Goal: Task Accomplishment & Management: Manage account settings

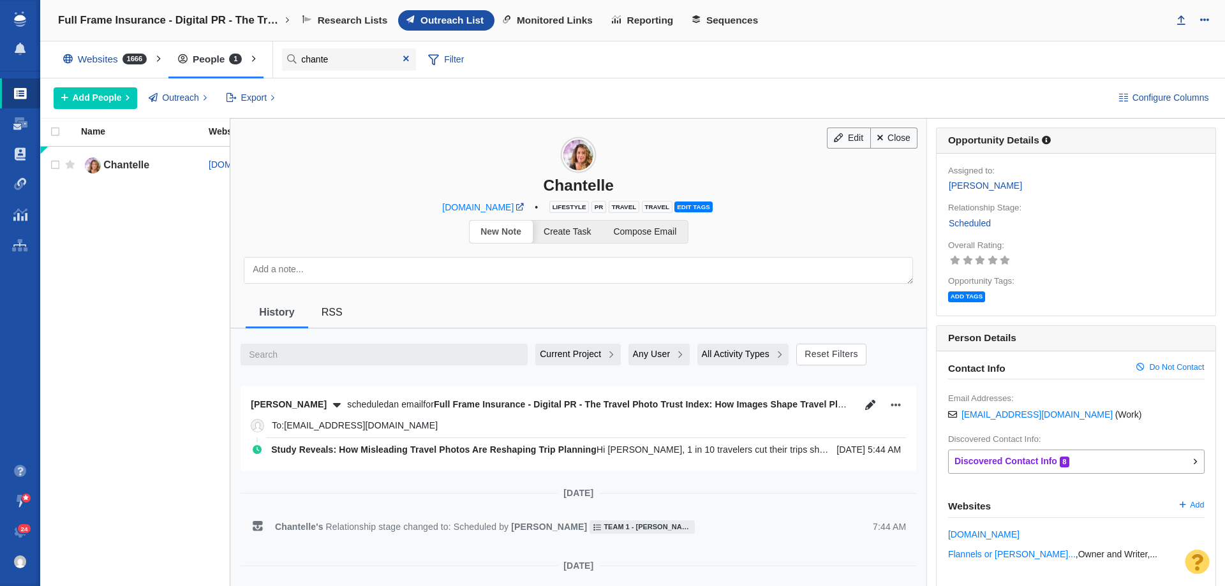
click at [568, 15] on span "Monitored Links" at bounding box center [555, 20] width 76 height 11
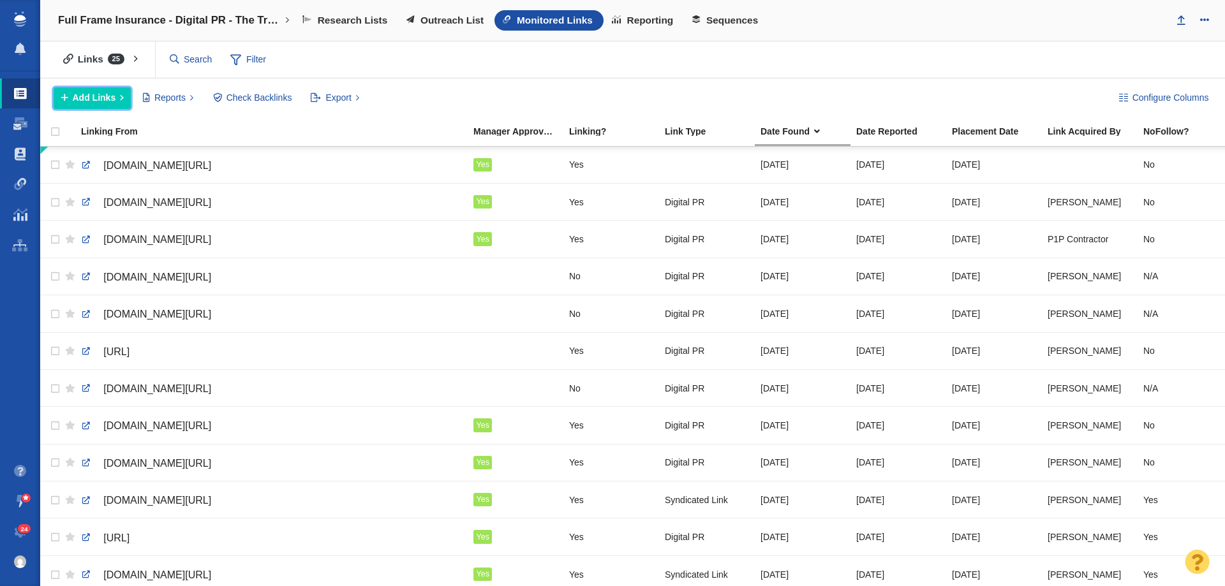
click at [87, 101] on span "Add Links" at bounding box center [94, 97] width 43 height 13
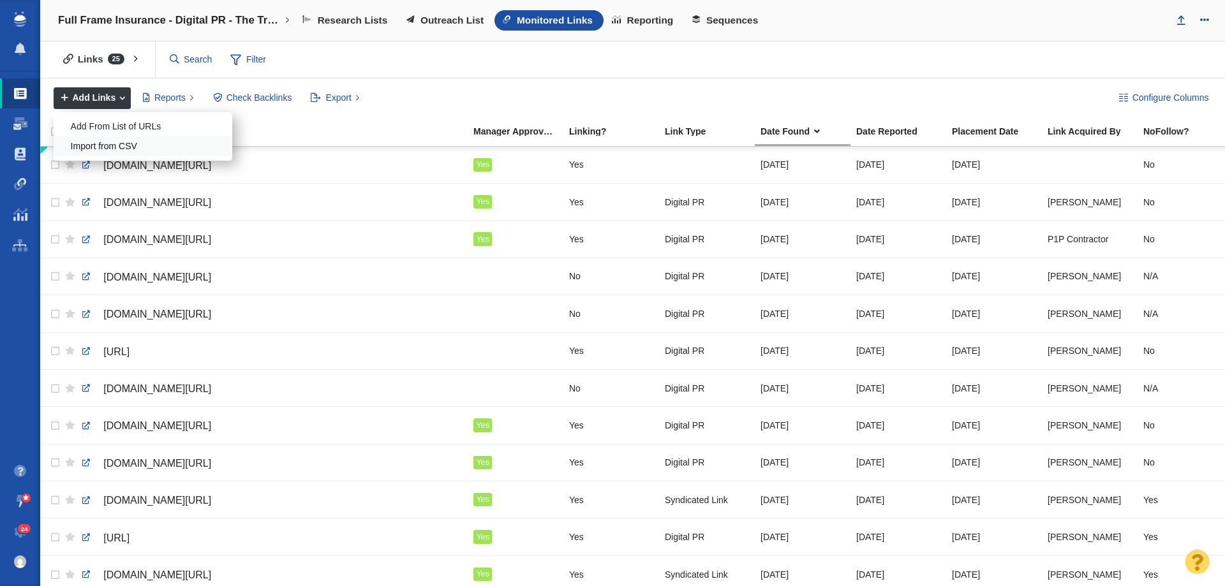
click at [96, 147] on div "Import from CSV" at bounding box center [143, 147] width 179 height 20
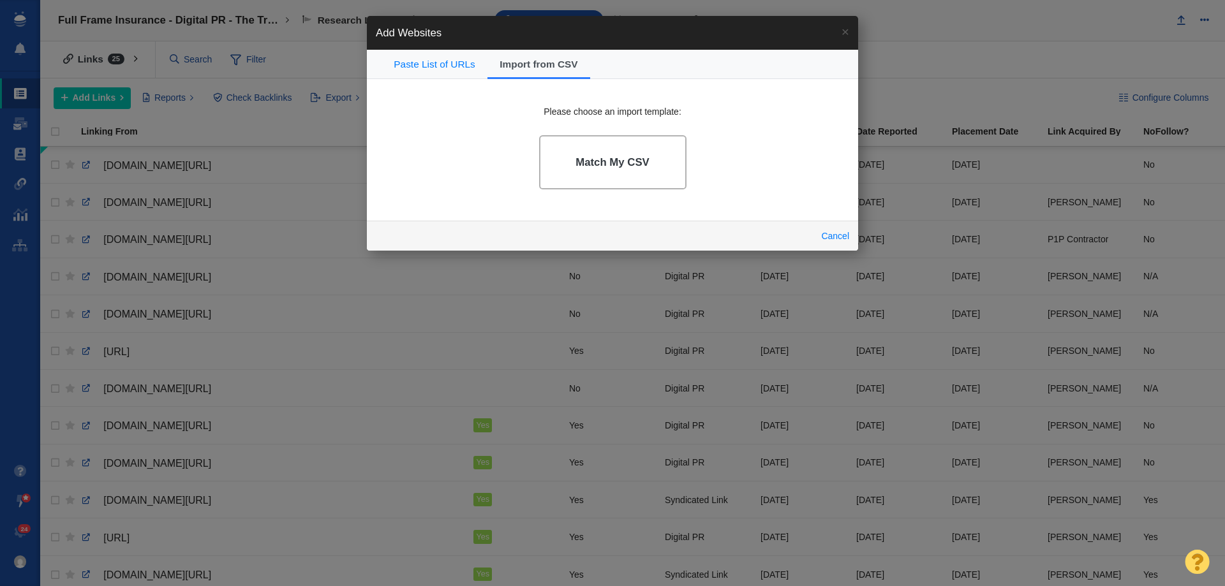
click at [634, 145] on link "Match My CSV" at bounding box center [612, 162] width 147 height 54
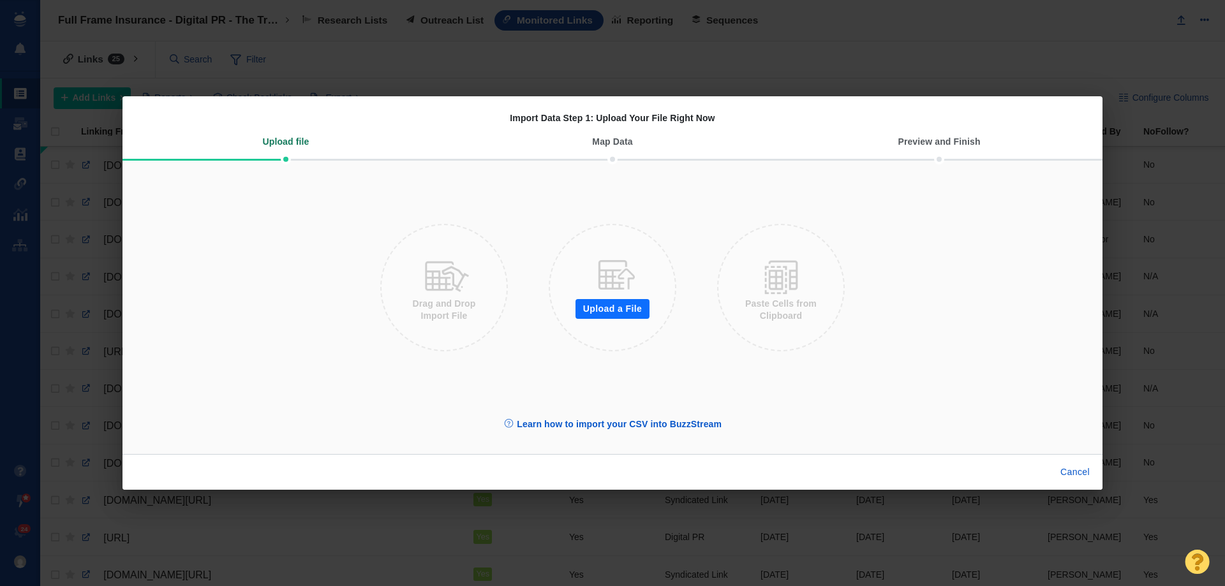
click at [616, 301] on button "Upload a File" at bounding box center [613, 309] width 74 height 20
click at [628, 315] on button "Upload a File" at bounding box center [613, 309] width 74 height 20
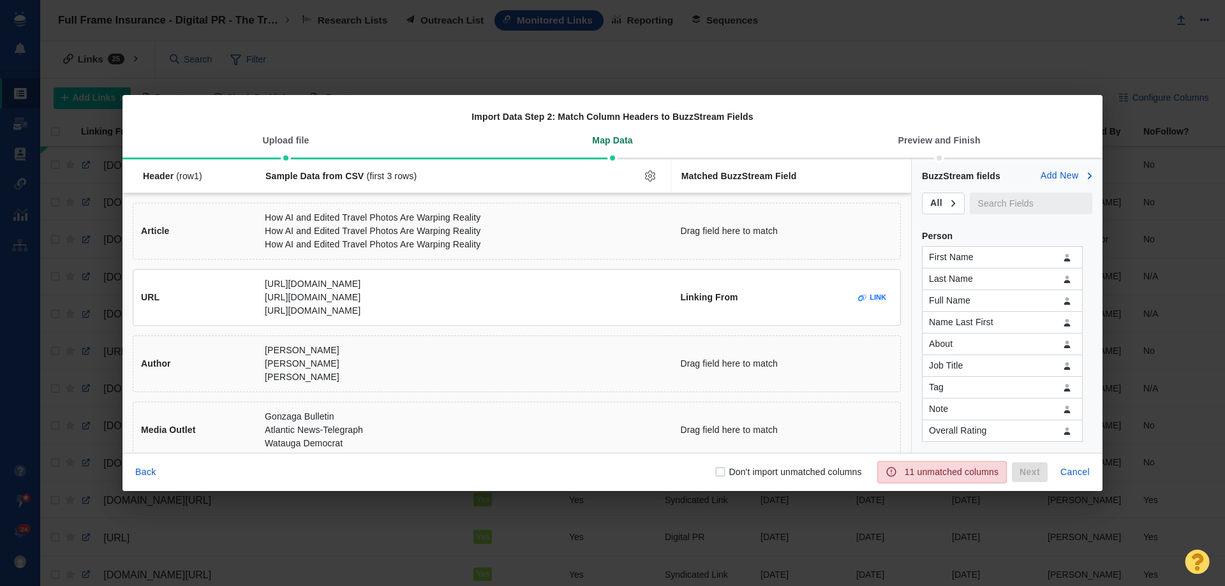
click at [720, 474] on input "Don't import unmatched columns" at bounding box center [720, 472] width 13 height 13
checkbox input "true"
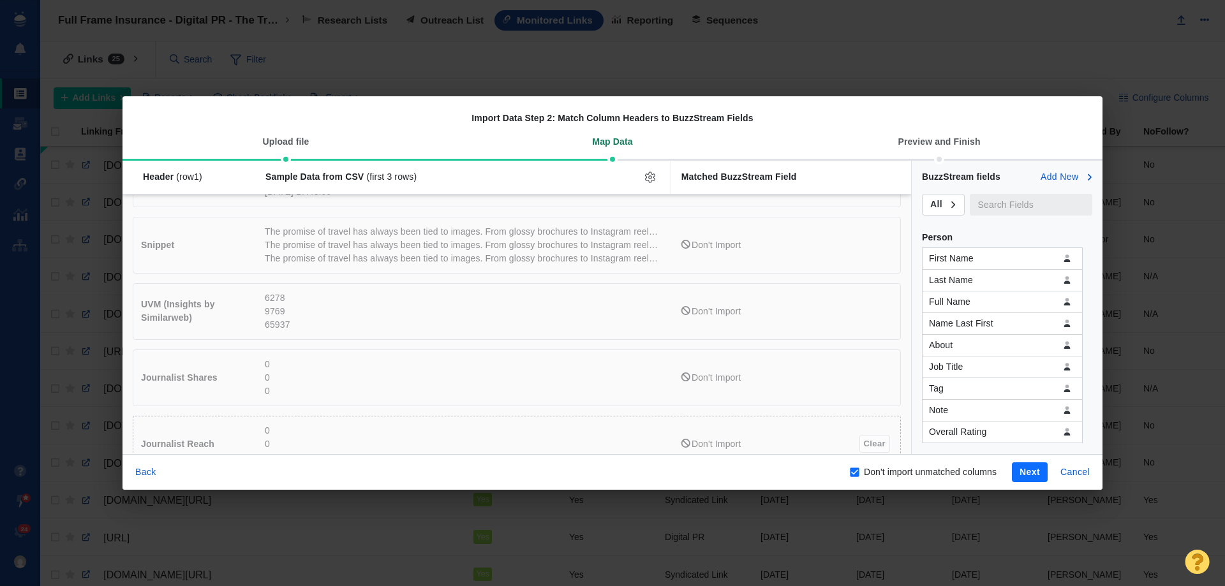
scroll to position [520, 0]
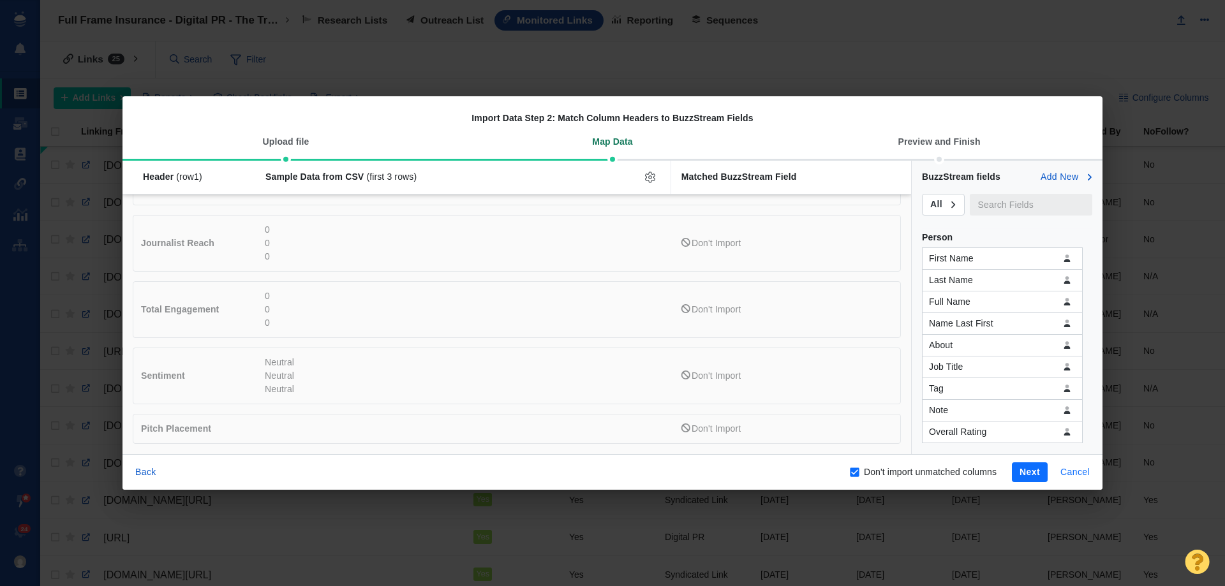
click at [1067, 473] on button "Cancel" at bounding box center [1075, 473] width 45 height 20
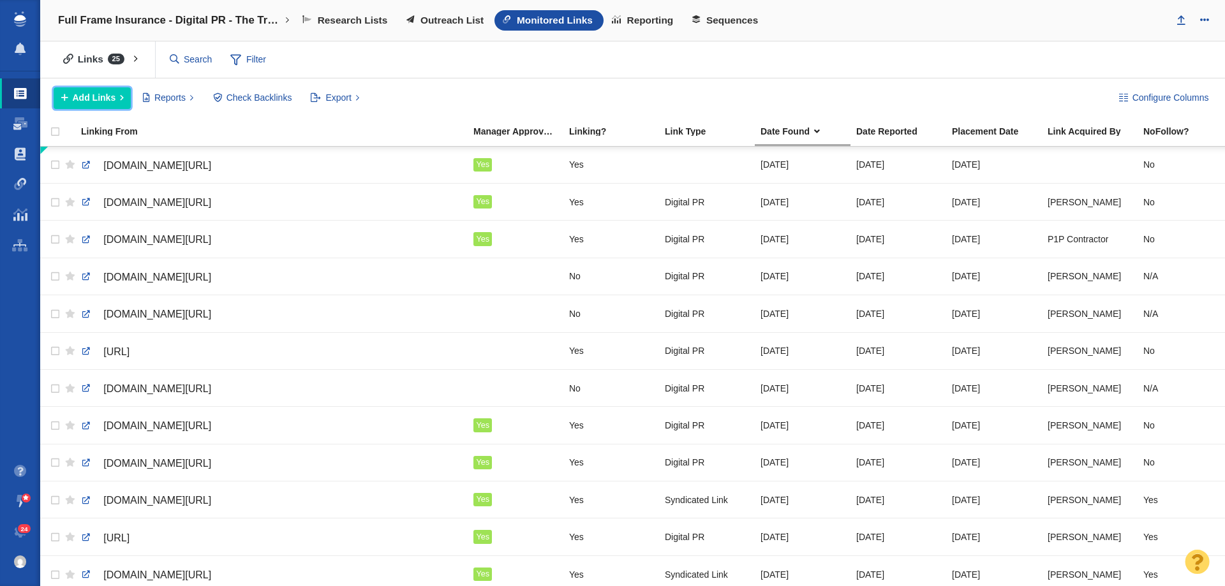
click at [111, 101] on span "Add Links" at bounding box center [94, 97] width 43 height 13
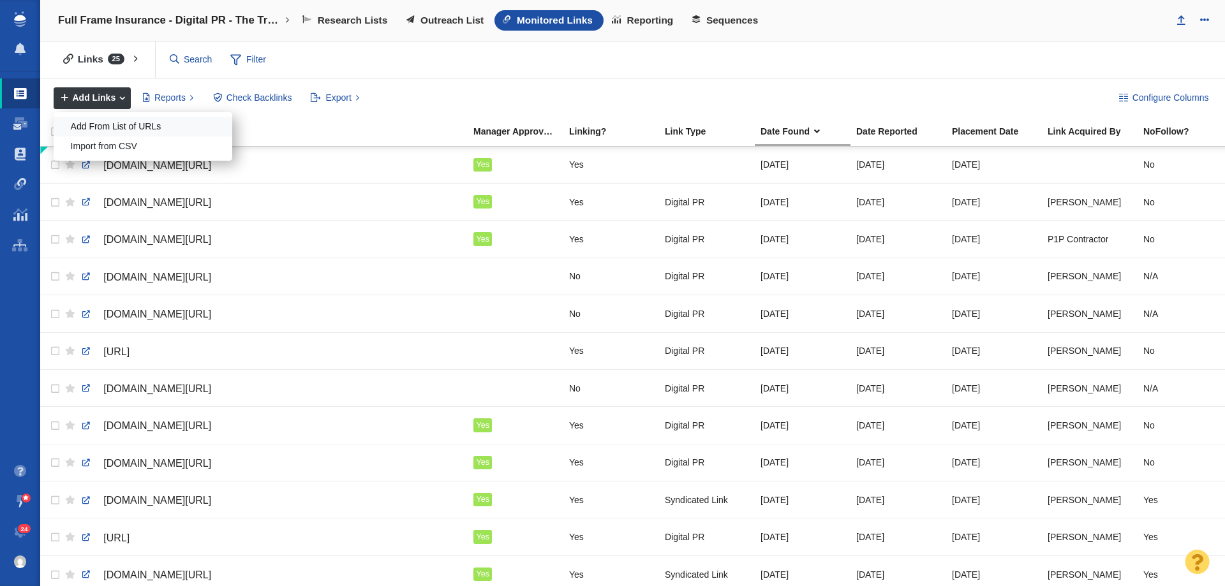
click at [138, 130] on div "Add From List of URLs" at bounding box center [143, 127] width 179 height 20
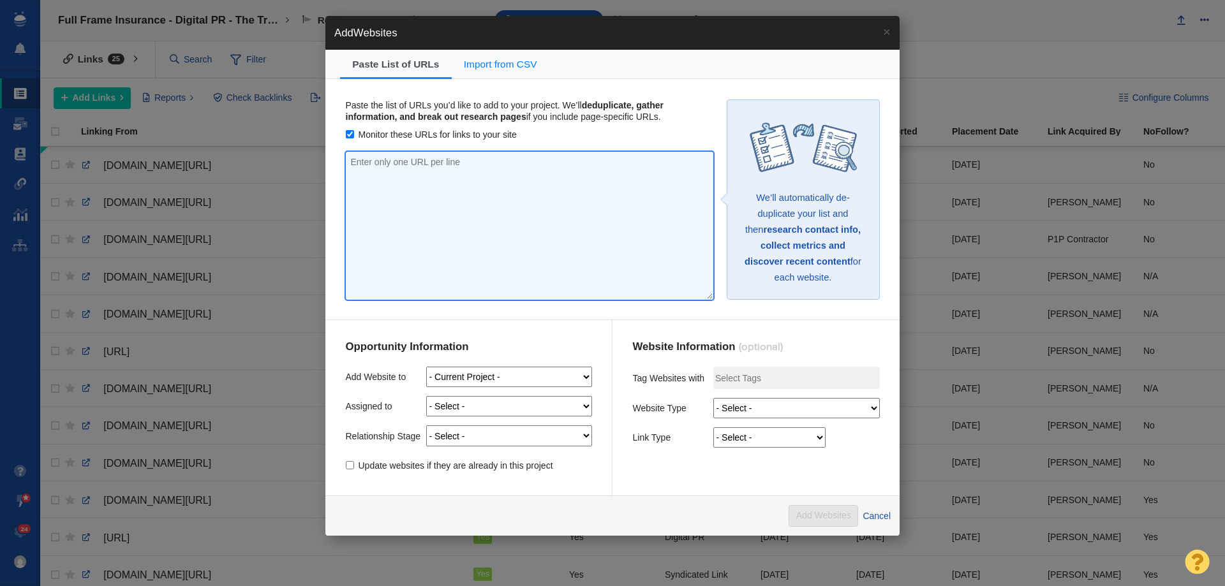
click at [401, 177] on textarea at bounding box center [530, 226] width 368 height 148
paste textarea "[URL][DOMAIN_NAME] [URL][DOMAIN_NAME] [URL][DOMAIN_NAME] [URL][DOMAIN_NAME] [UR…"
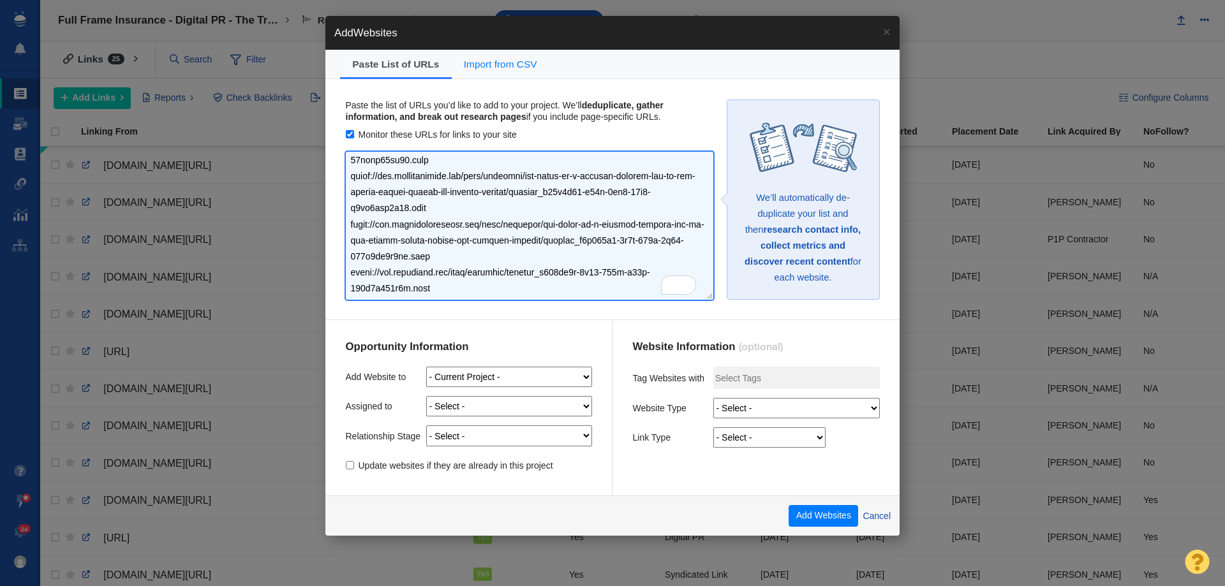
scroll to position [4175, 0]
type textarea "[URL][DOMAIN_NAME] [URL][DOMAIN_NAME] [URL][DOMAIN_NAME] [URL][DOMAIN_NAME] [UR…"
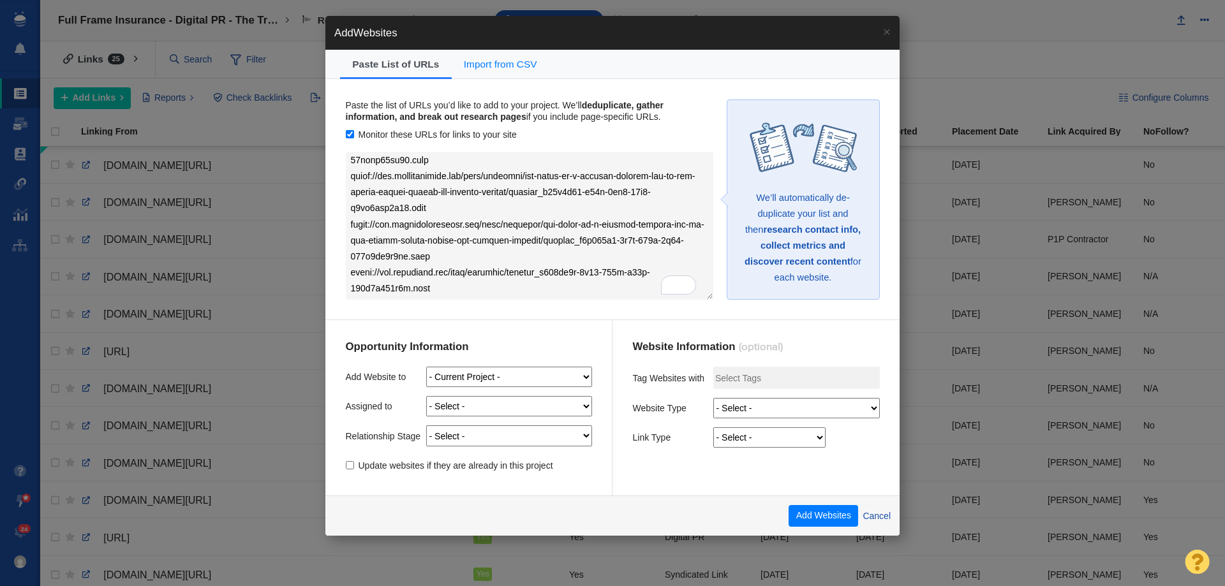
click at [468, 410] on select "- Select - Me Admin Account [PERSON_NAME] [PERSON_NAME] [PERSON_NAME] [PERSON_N…" at bounding box center [509, 406] width 166 height 20
select select "4"
click at [426, 396] on select "- Select - Me Admin Account [PERSON_NAME] [PERSON_NAME] [PERSON_NAME] [PERSON_N…" at bounding box center [509, 406] width 166 height 20
click at [447, 436] on select "- Select - On Hold (Pursuing Later) Not Started Pending Approval Attempting To …" at bounding box center [509, 436] width 166 height 20
select select "11"
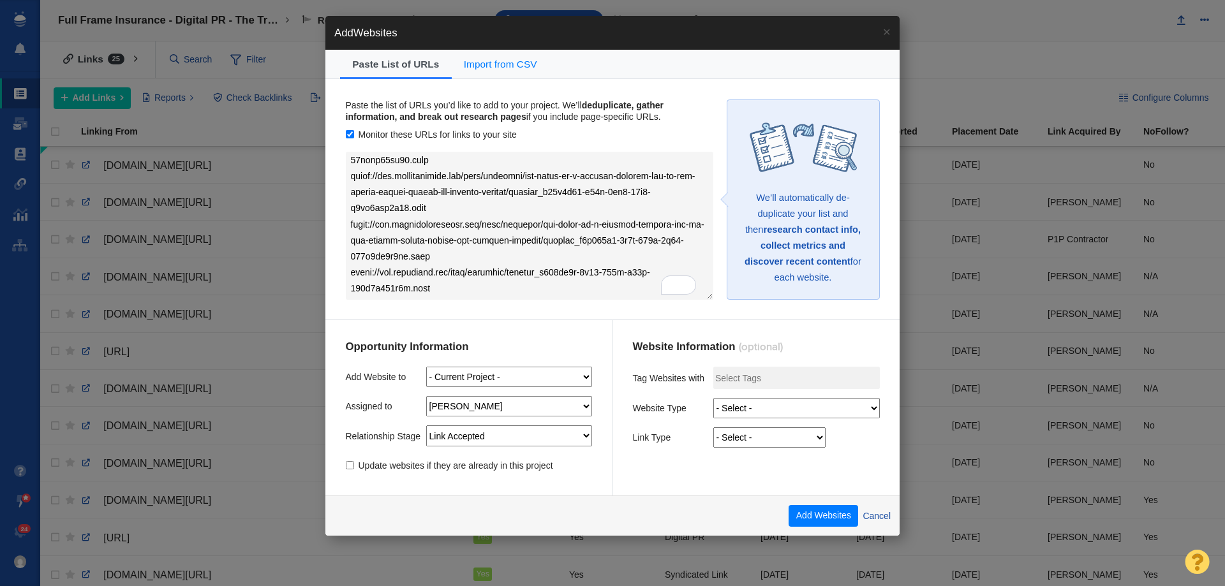
click at [426, 426] on select "- Select - On Hold (Pursuing Later) Not Started Pending Approval Attempting To …" at bounding box center [509, 436] width 166 height 20
click at [762, 415] on select "- Select - Digital PR Resource Link Building Guest Post Fresh Mention 404 Recla…" at bounding box center [796, 408] width 167 height 20
select select "0"
click at [713, 398] on select "- Select - Digital PR Resource Link Building Guest Post Fresh Mention 404 Recla…" at bounding box center [796, 408] width 167 height 20
click at [738, 436] on select "- Select - Guest Post - Organic Guest Post - Partnership Resource Link Fresh Me…" at bounding box center [769, 438] width 112 height 20
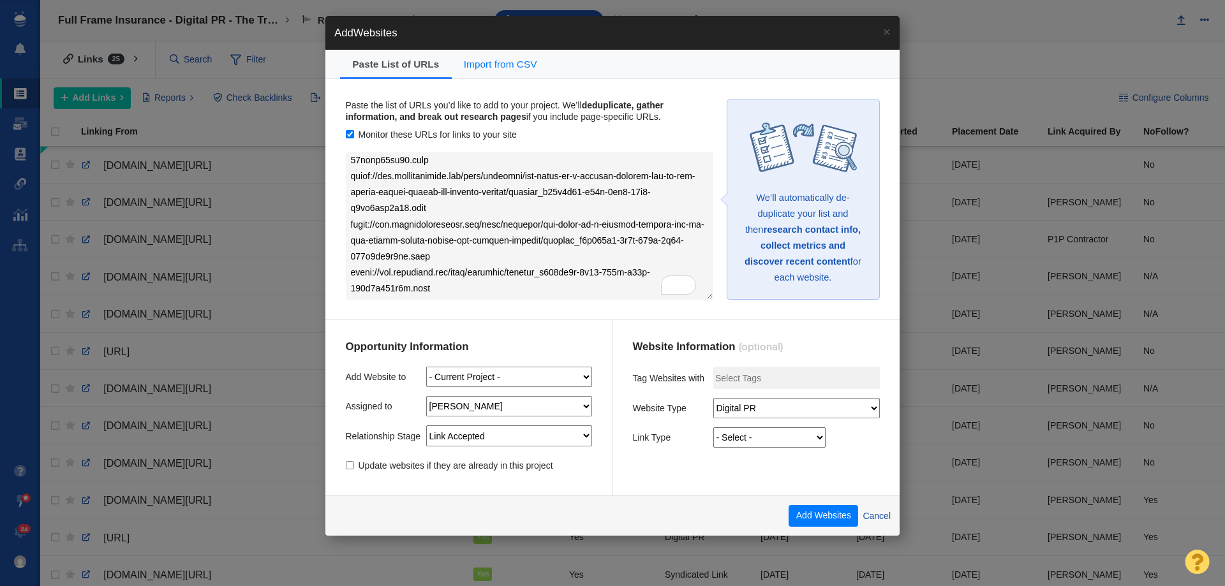
select select "5"
click at [713, 428] on select "- Select - Guest Post - Organic Guest Post - Partnership Resource Link Fresh Me…" at bounding box center [769, 438] width 112 height 20
click at [815, 507] on button "Add Websites" at bounding box center [824, 516] width 70 height 22
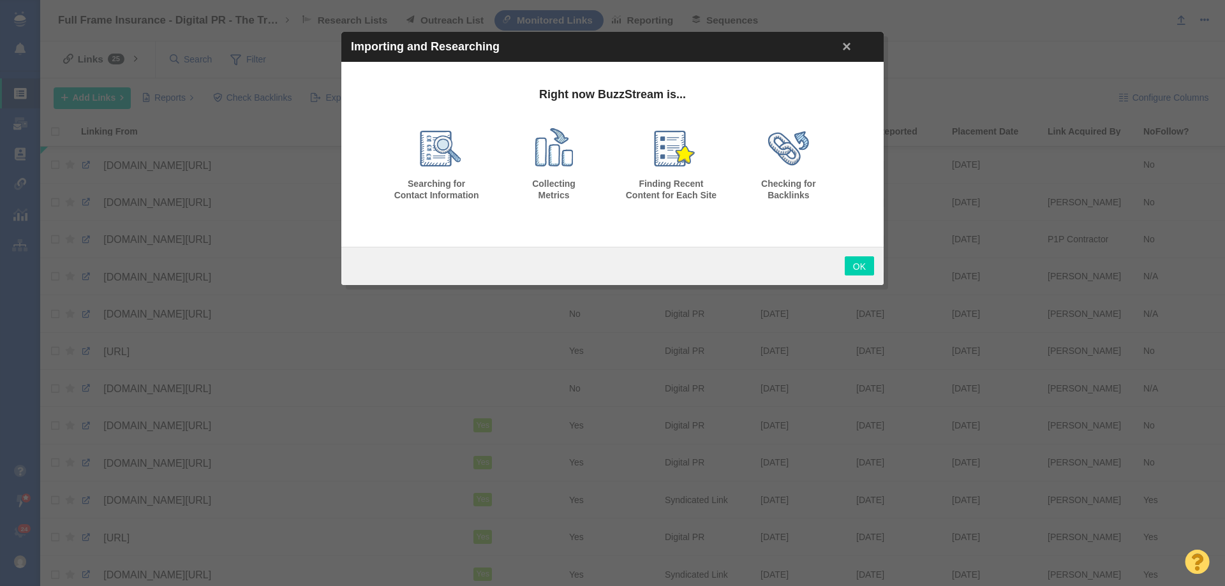
click at [858, 258] on link "OK" at bounding box center [859, 266] width 29 height 19
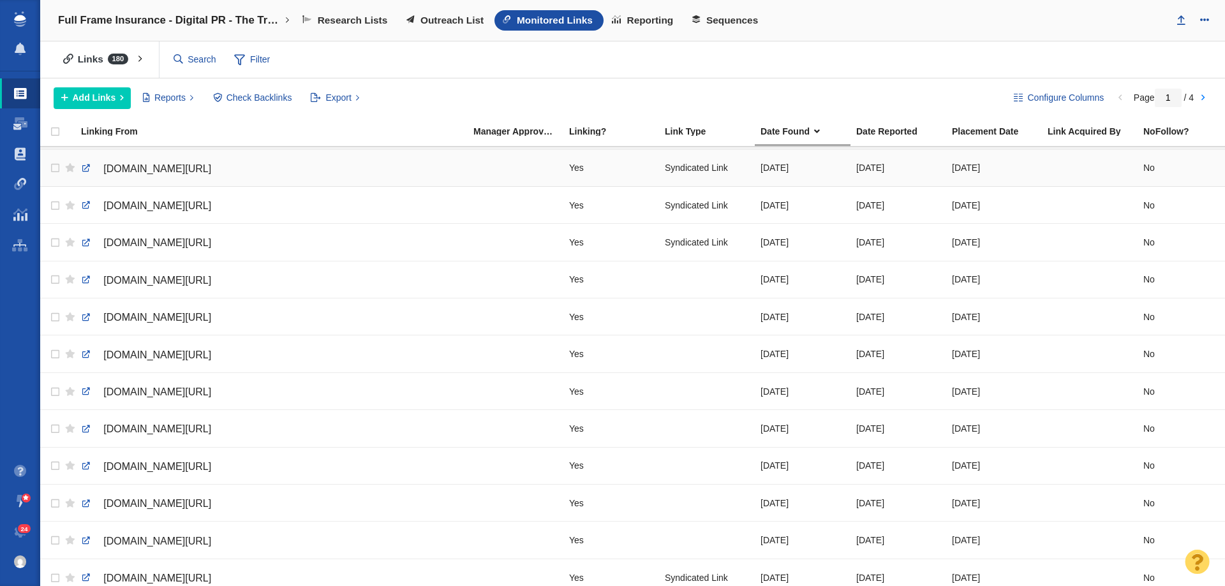
scroll to position [64, 0]
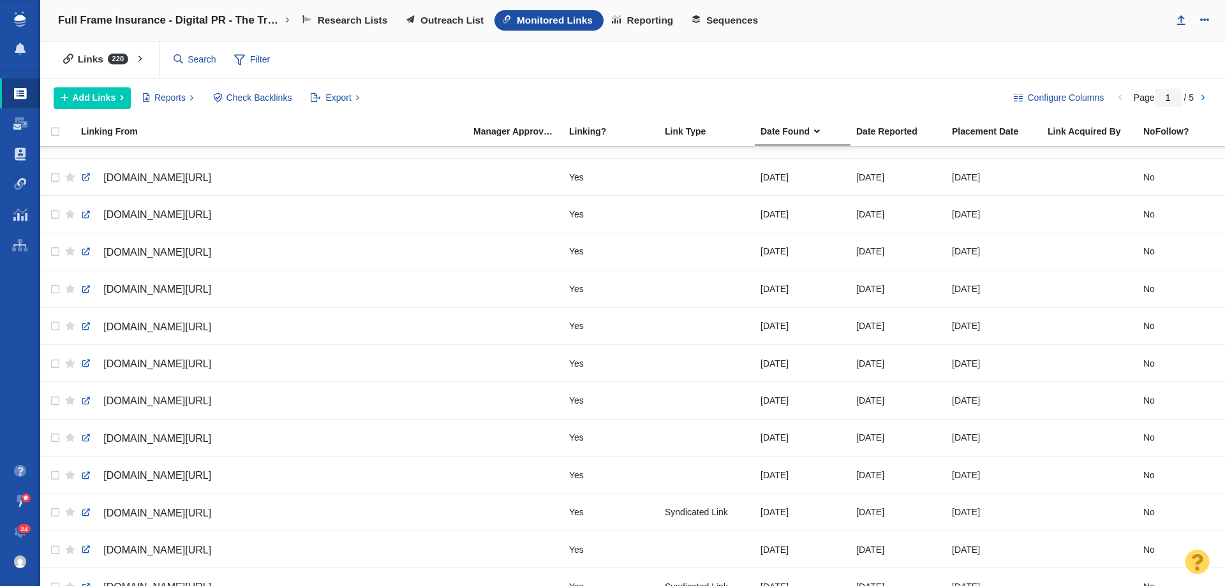
scroll to position [603, 0]
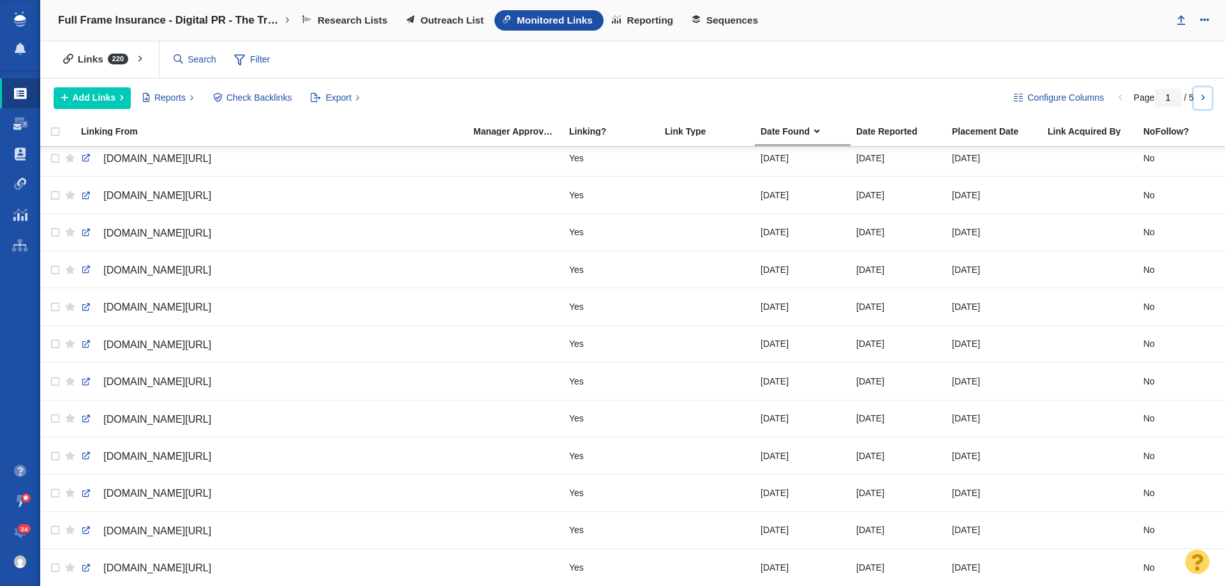
click at [1200, 101] on link at bounding box center [1203, 98] width 18 height 22
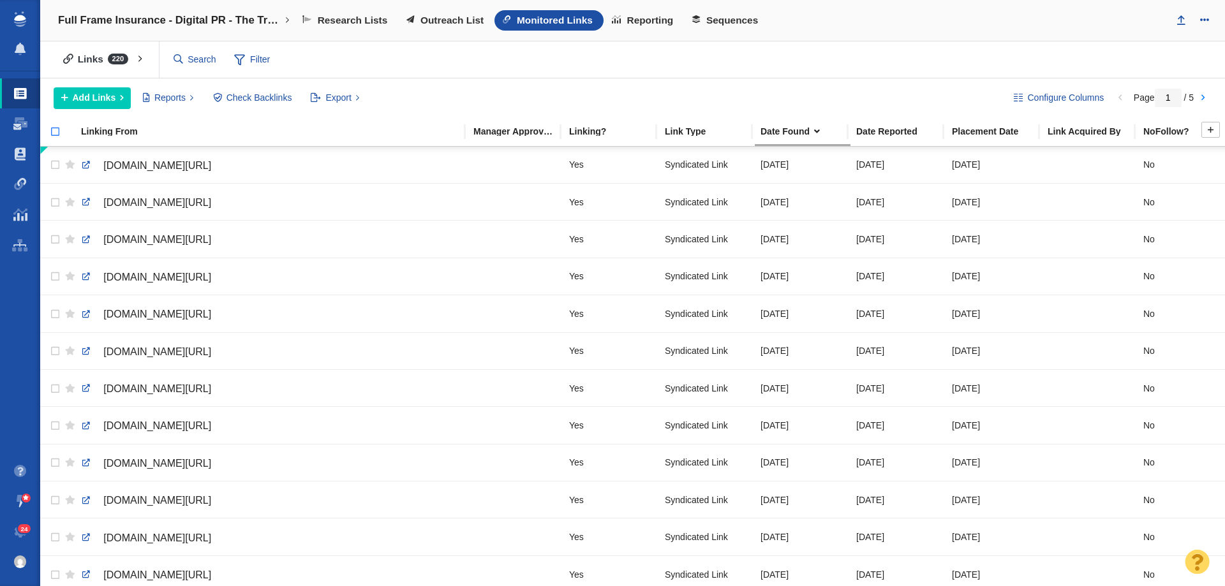
click at [54, 132] on input "checkbox" at bounding box center [49, 138] width 19 height 28
checkbox input "true"
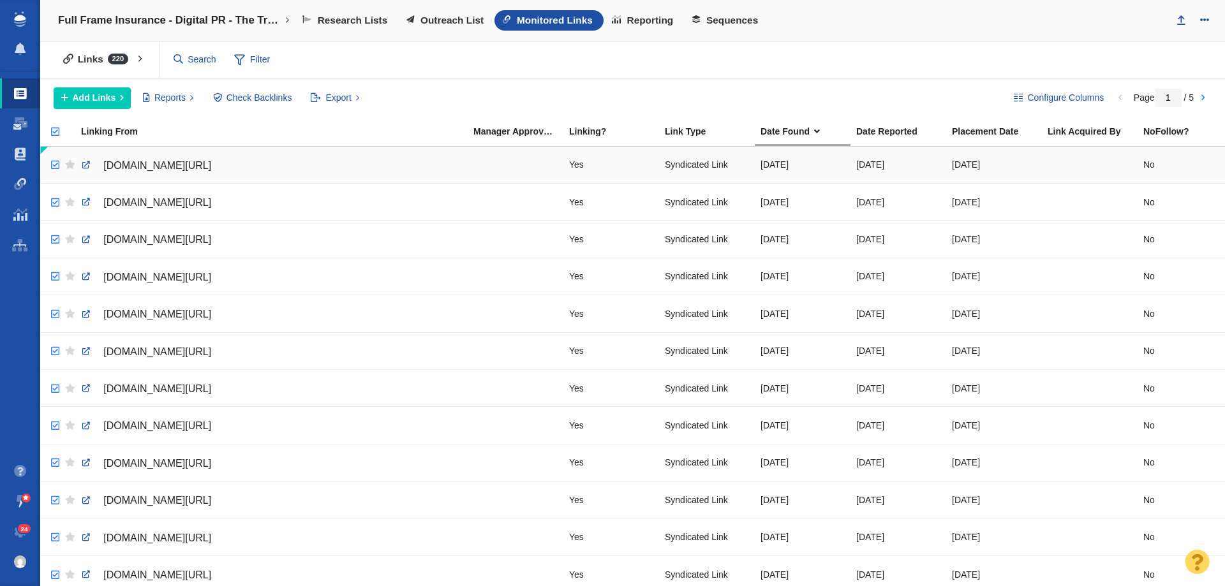
checkbox input "true"
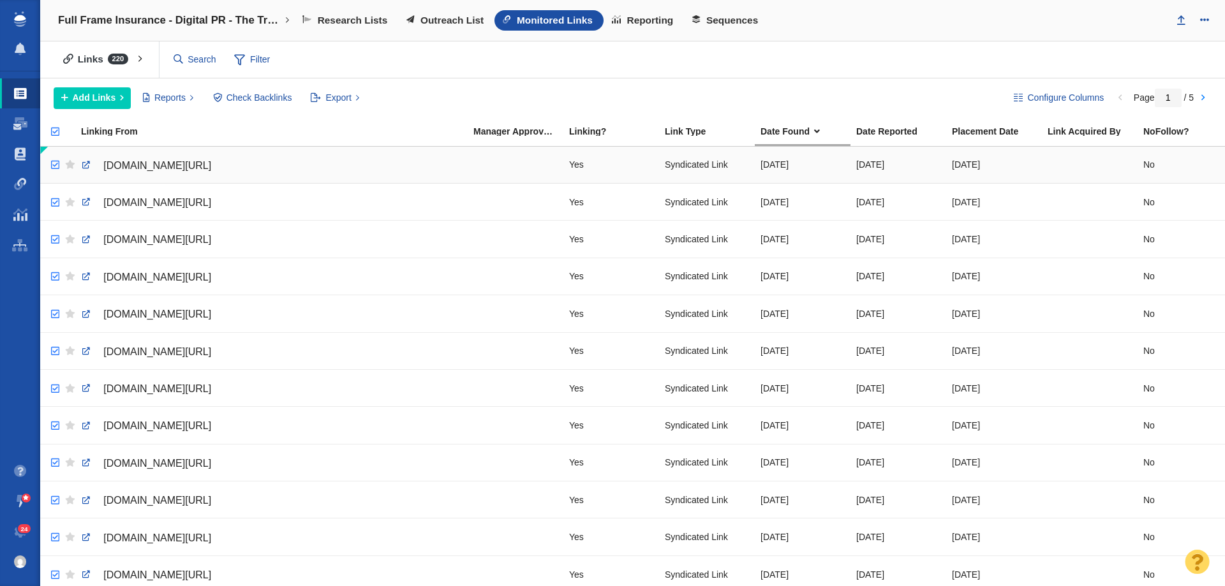
checkbox input "true"
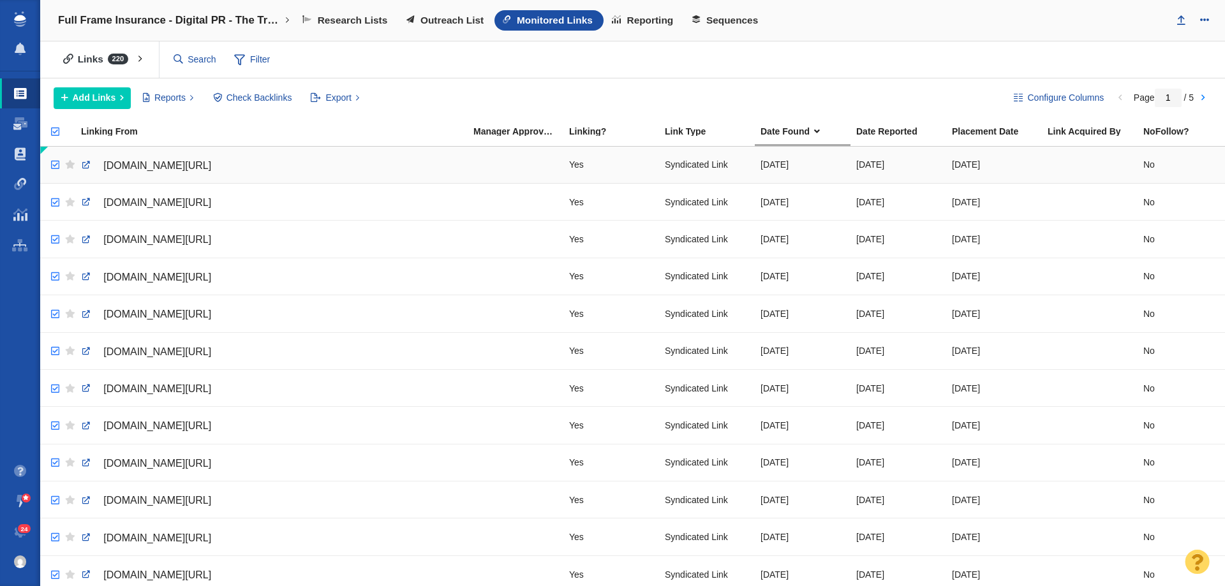
checkbox input "true"
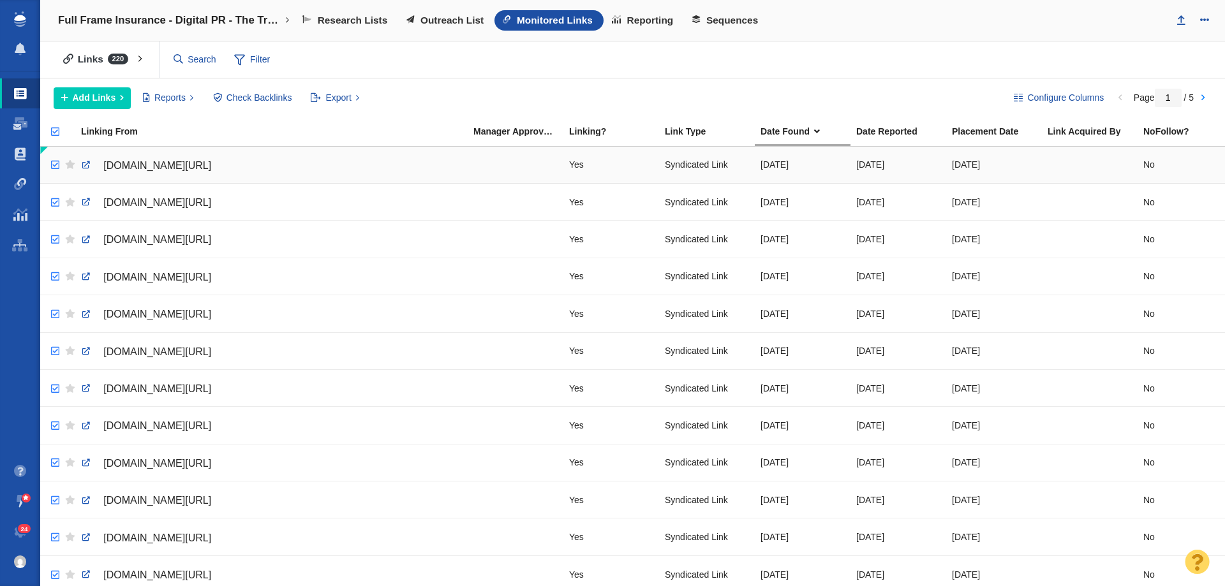
checkbox input "true"
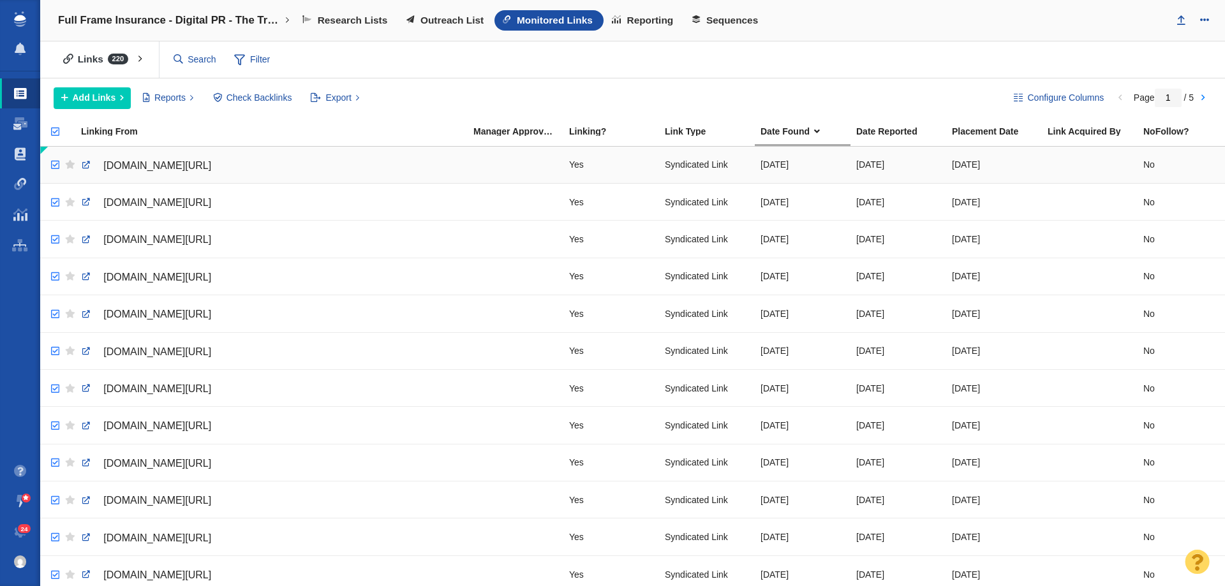
checkbox input "true"
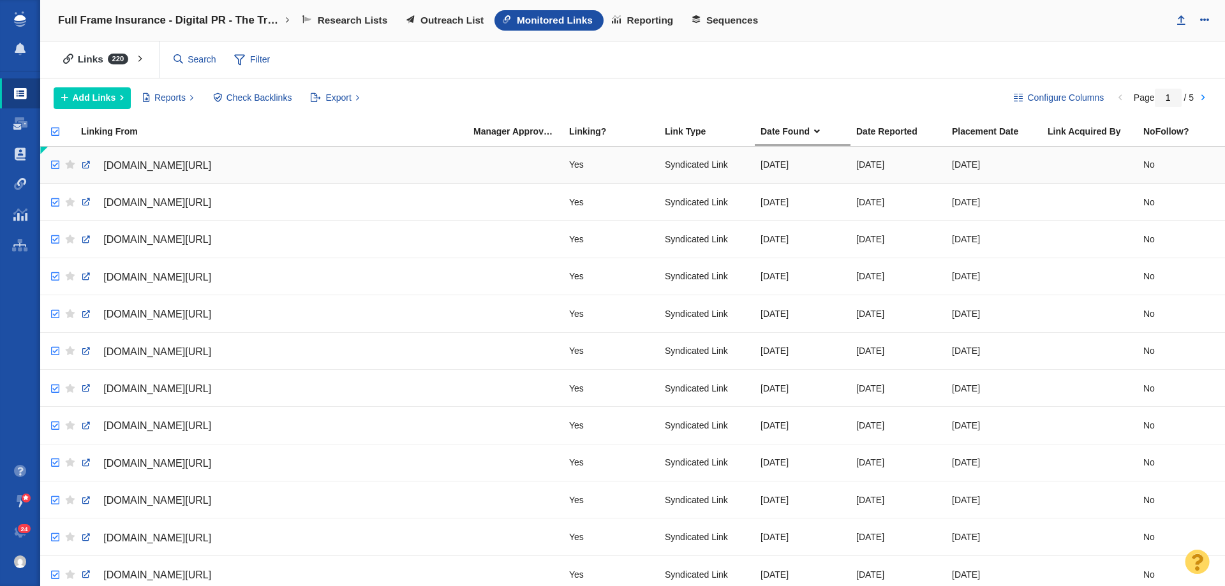
checkbox input "true"
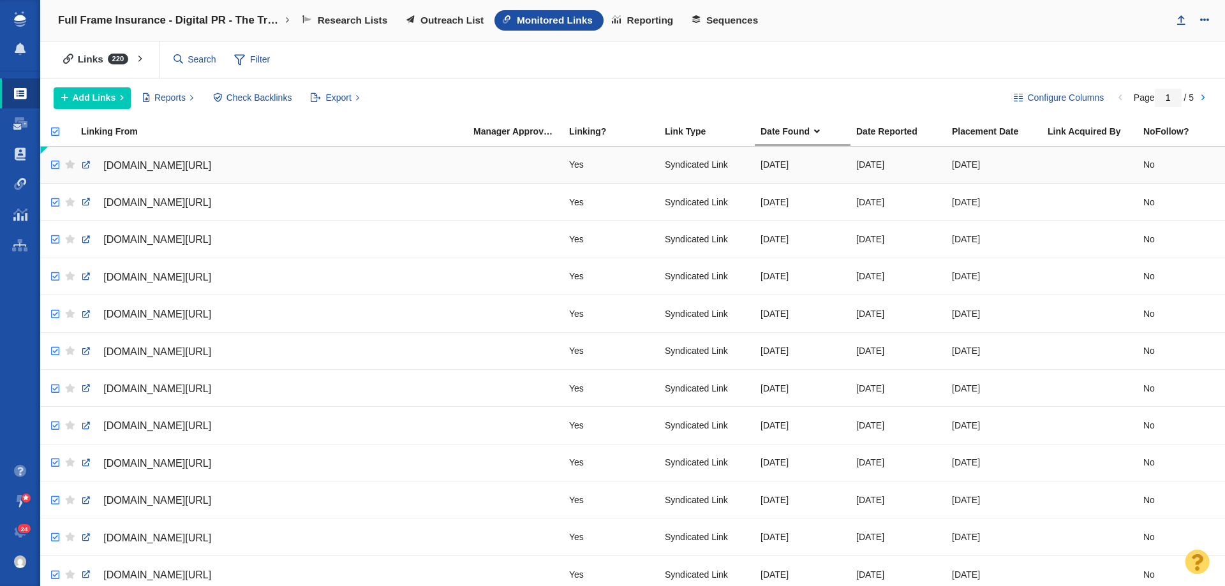
checkbox input "true"
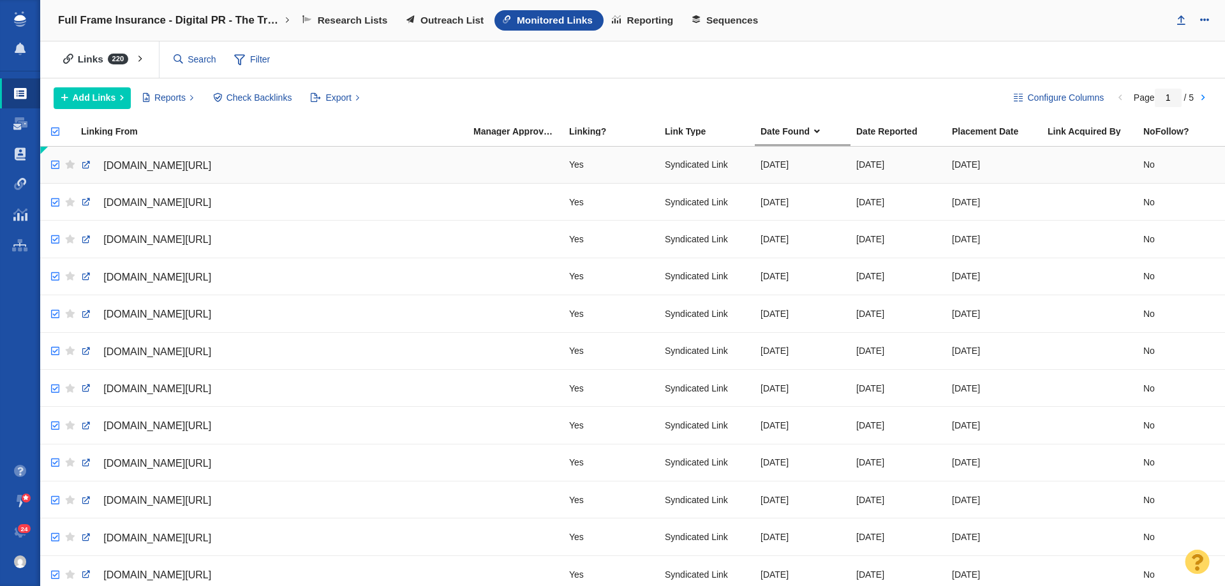
checkbox input "true"
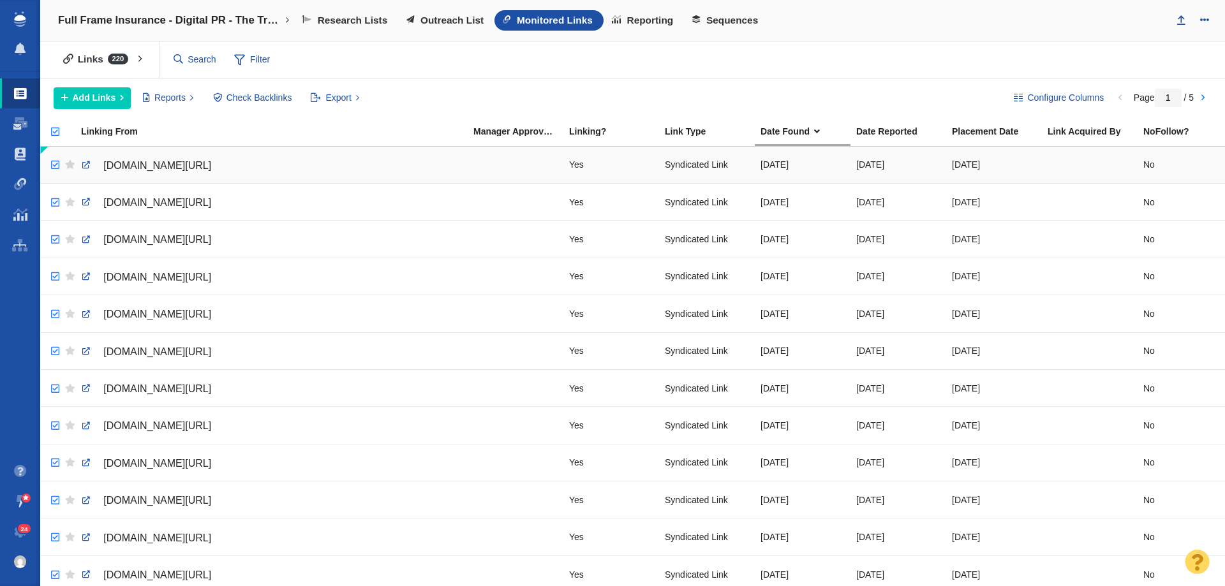
checkbox input "true"
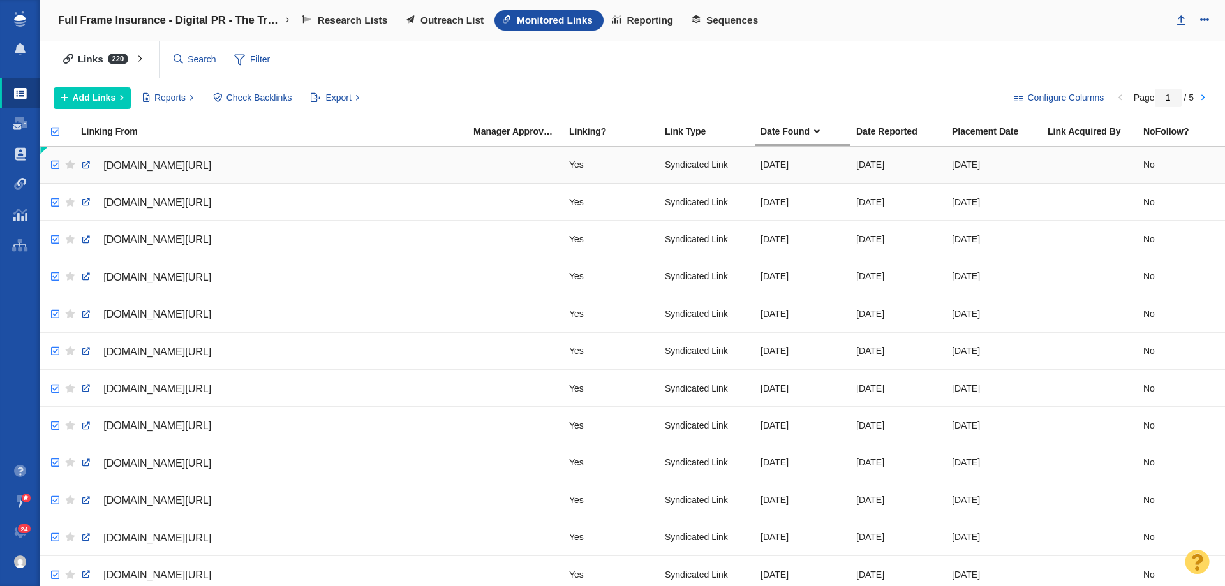
checkbox input "true"
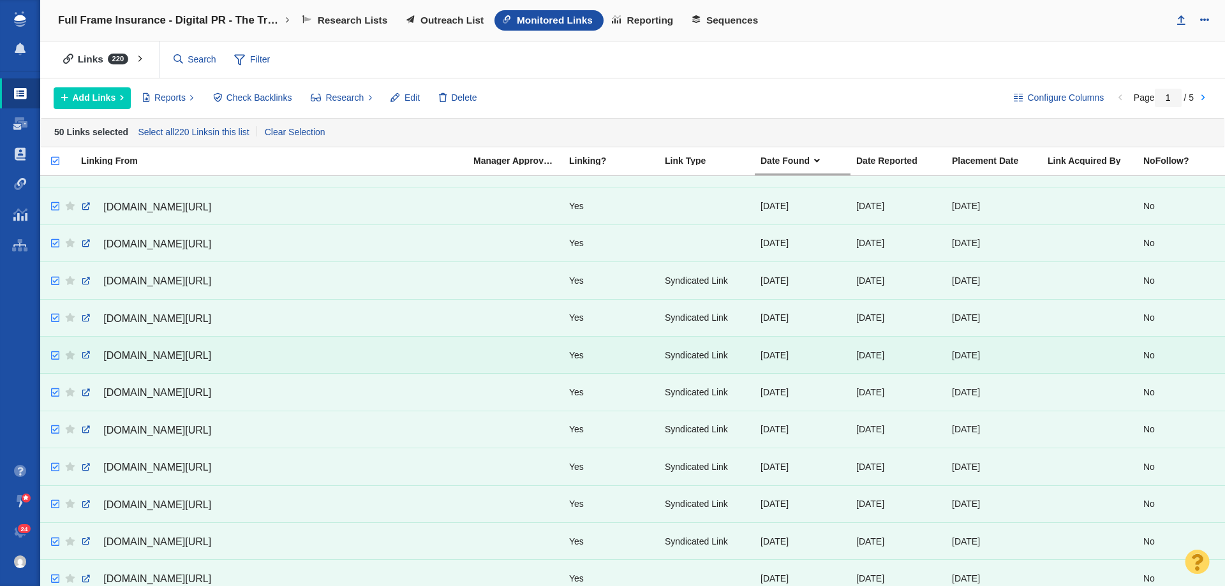
scroll to position [1462, 0]
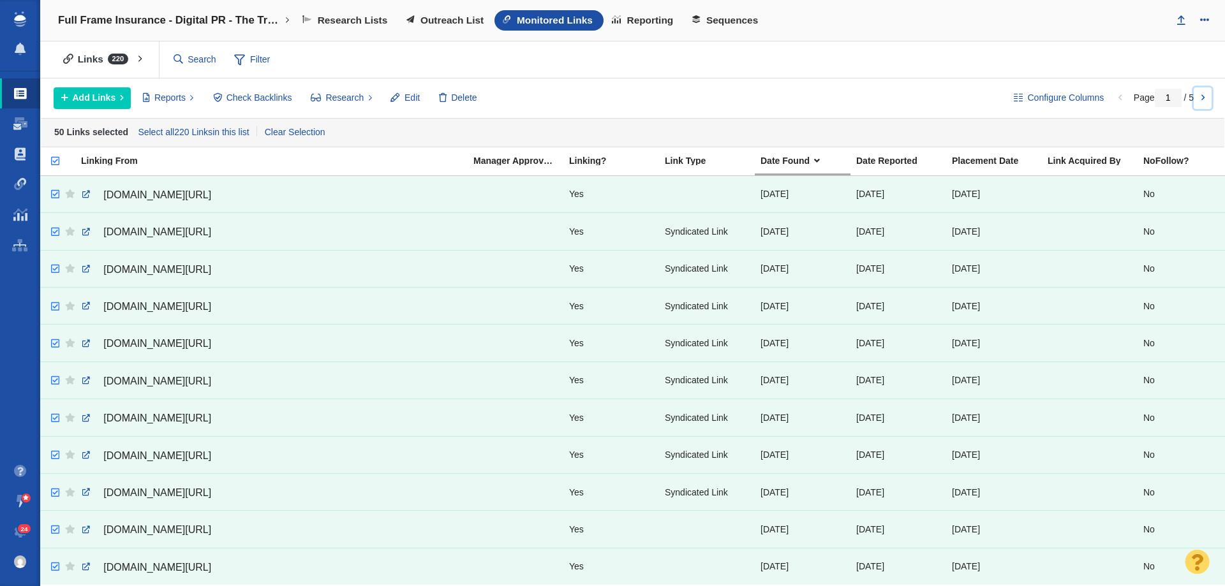
click at [1203, 99] on link at bounding box center [1203, 98] width 18 height 22
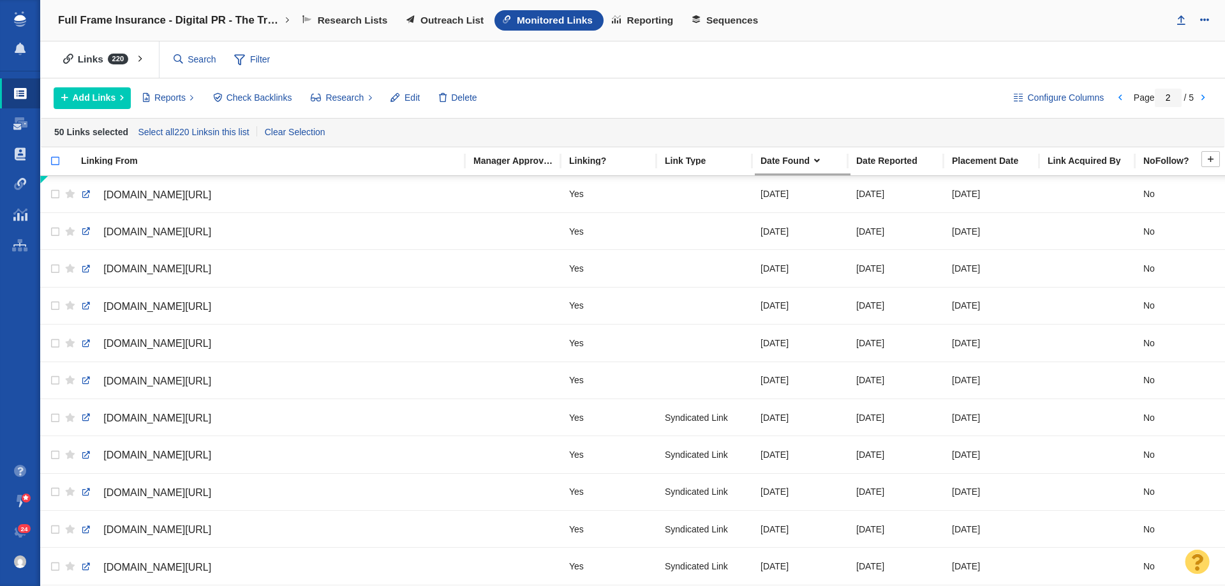
click at [54, 158] on input "checkbox" at bounding box center [49, 168] width 19 height 28
checkbox input "true"
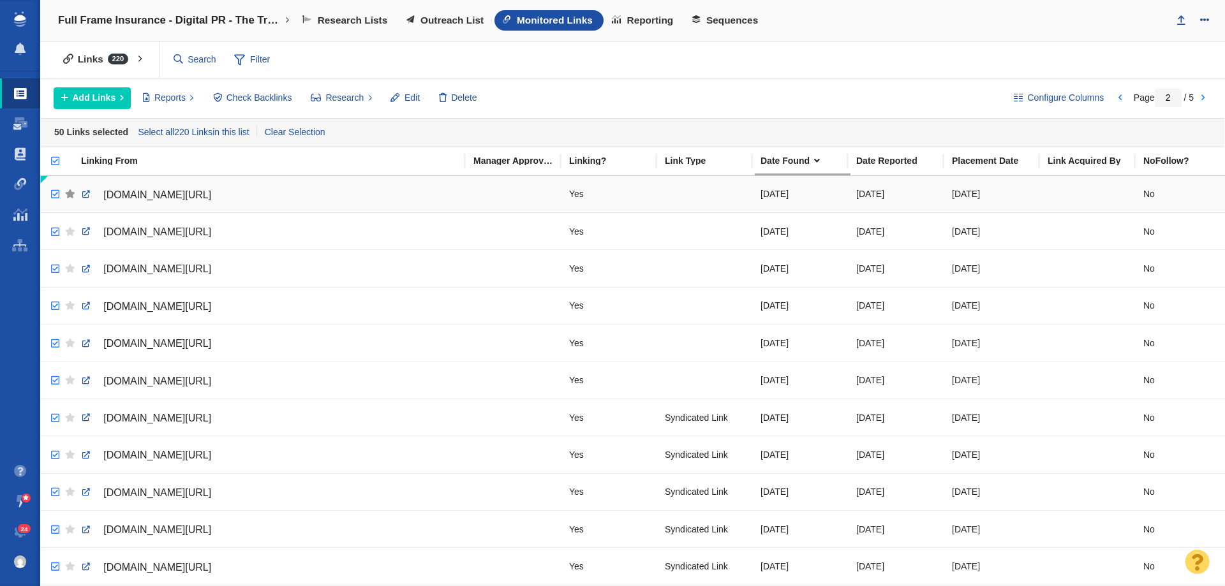
checkbox input "true"
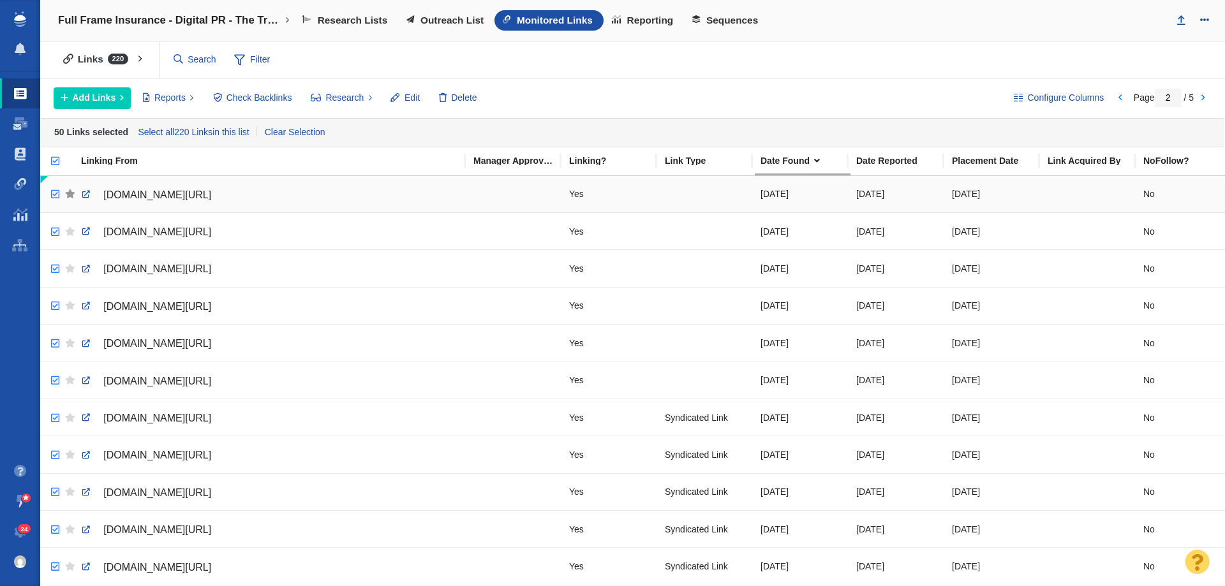
checkbox input "true"
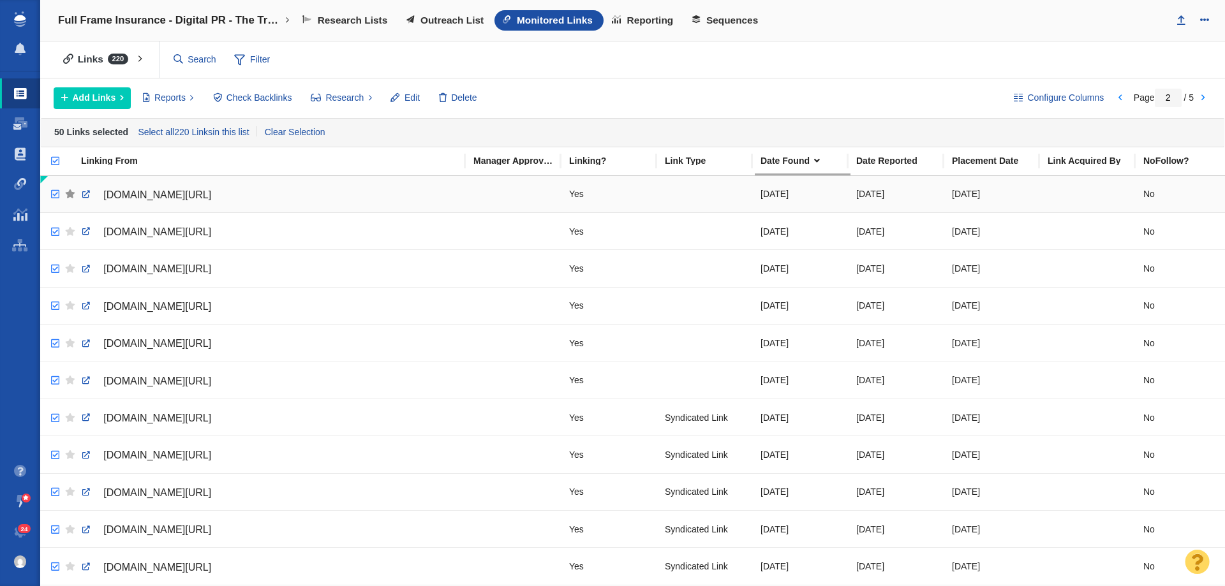
checkbox input "true"
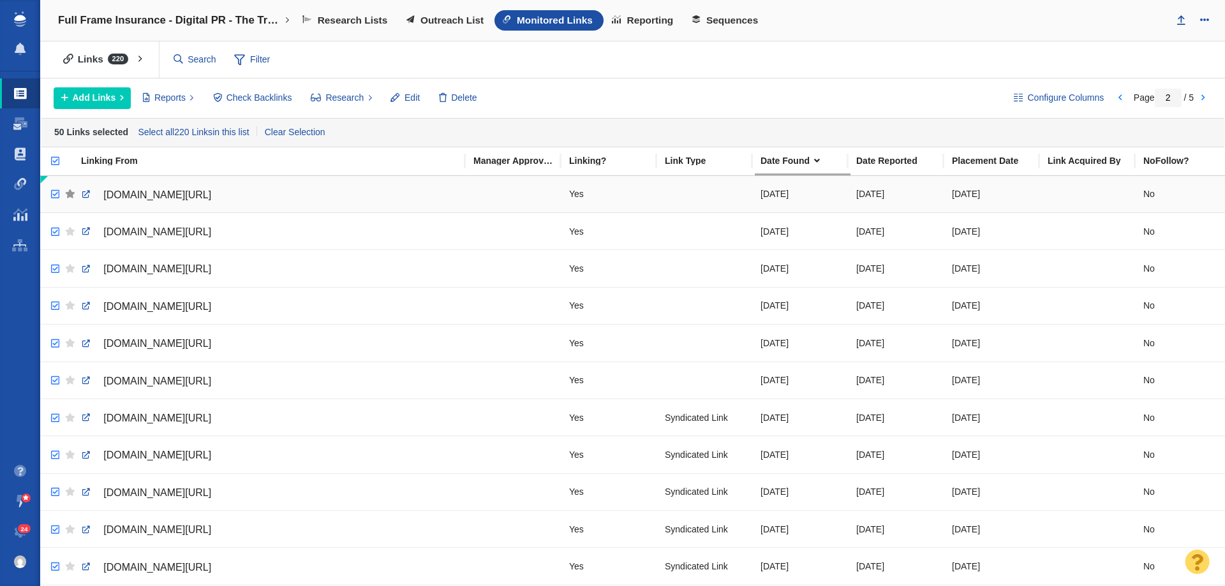
checkbox input "true"
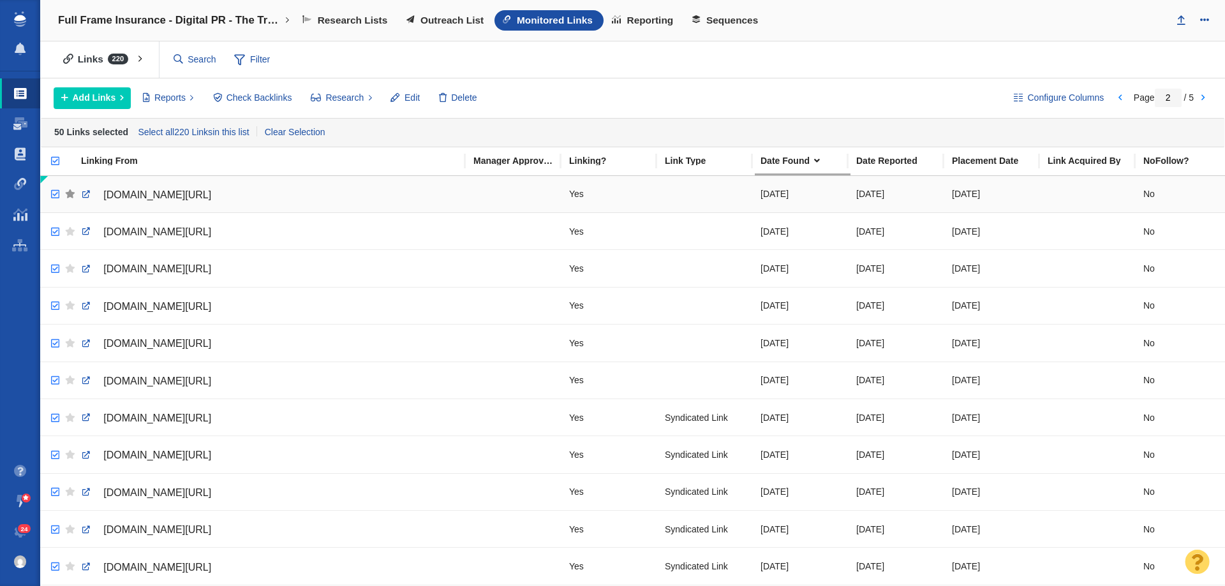
checkbox input "true"
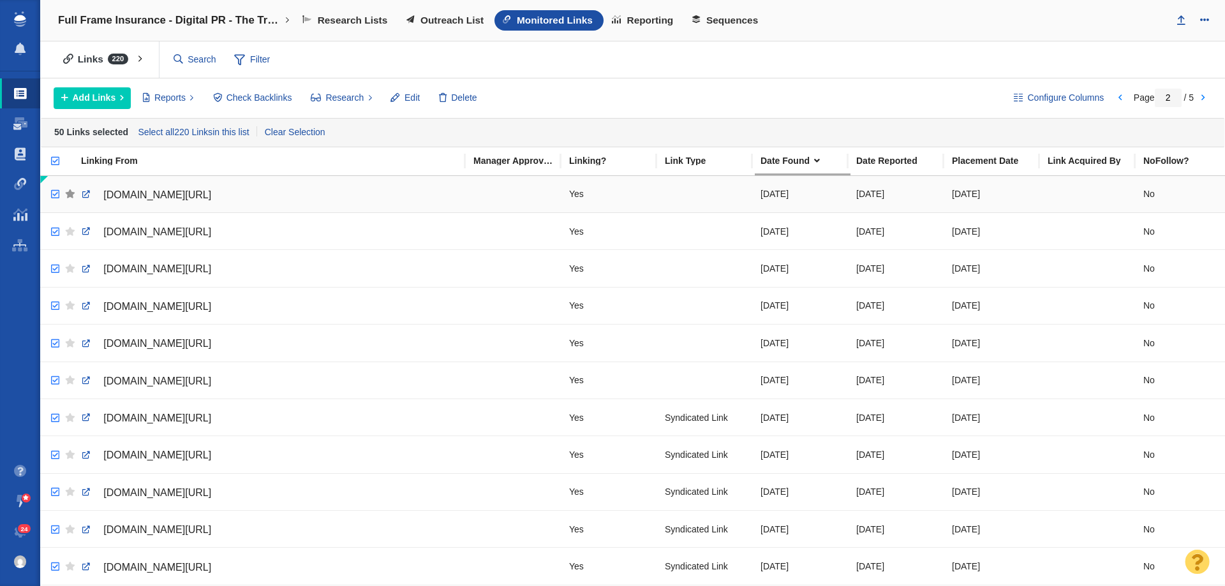
checkbox input "true"
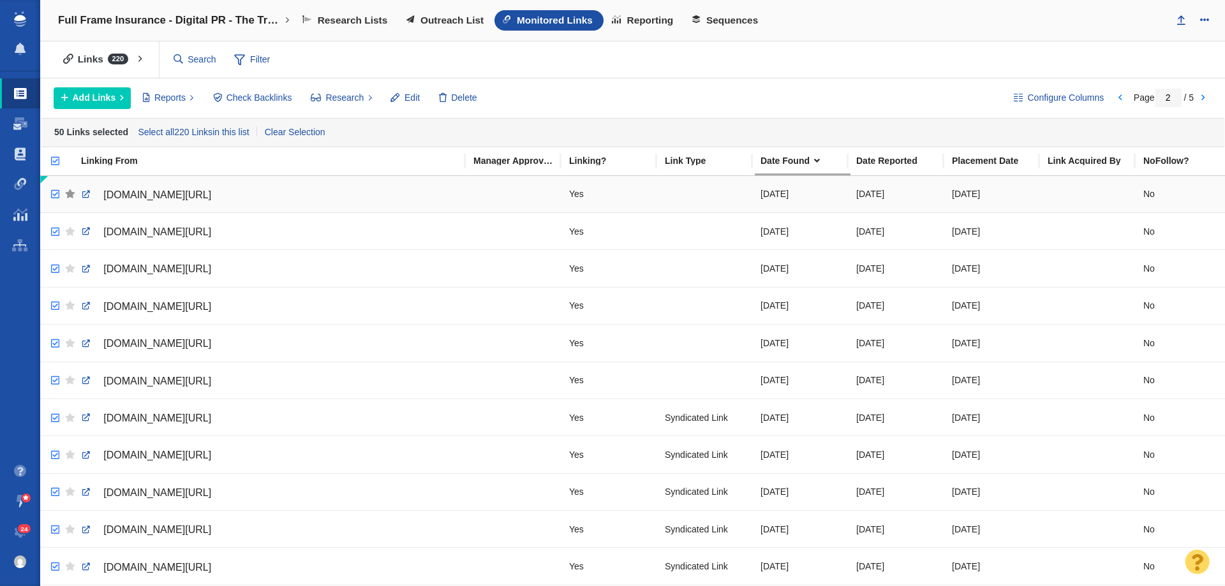
checkbox input "true"
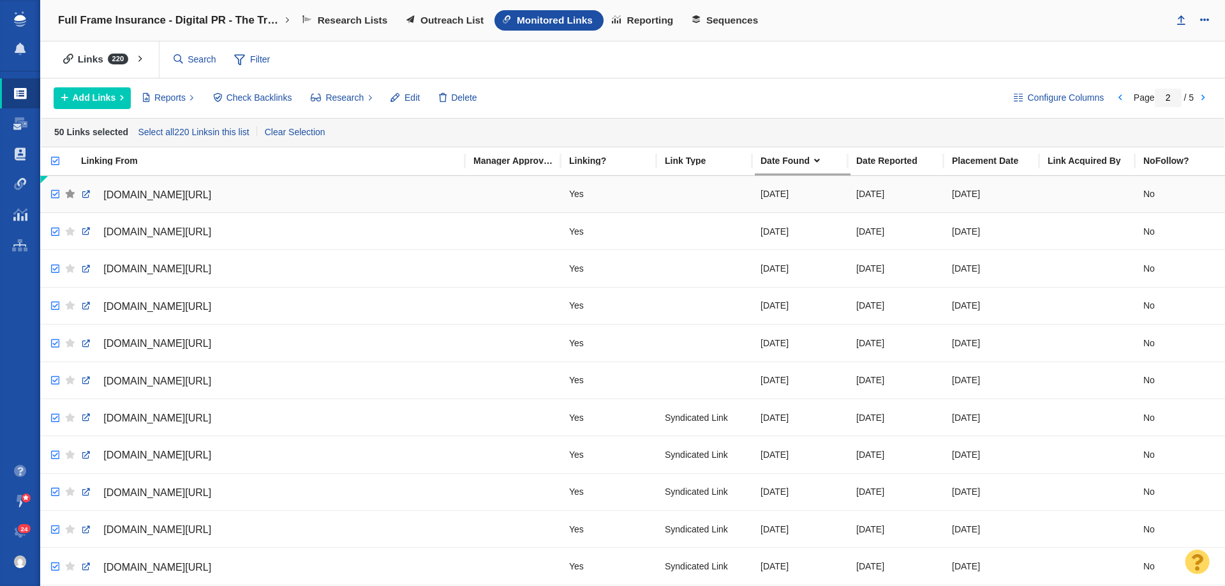
checkbox input "true"
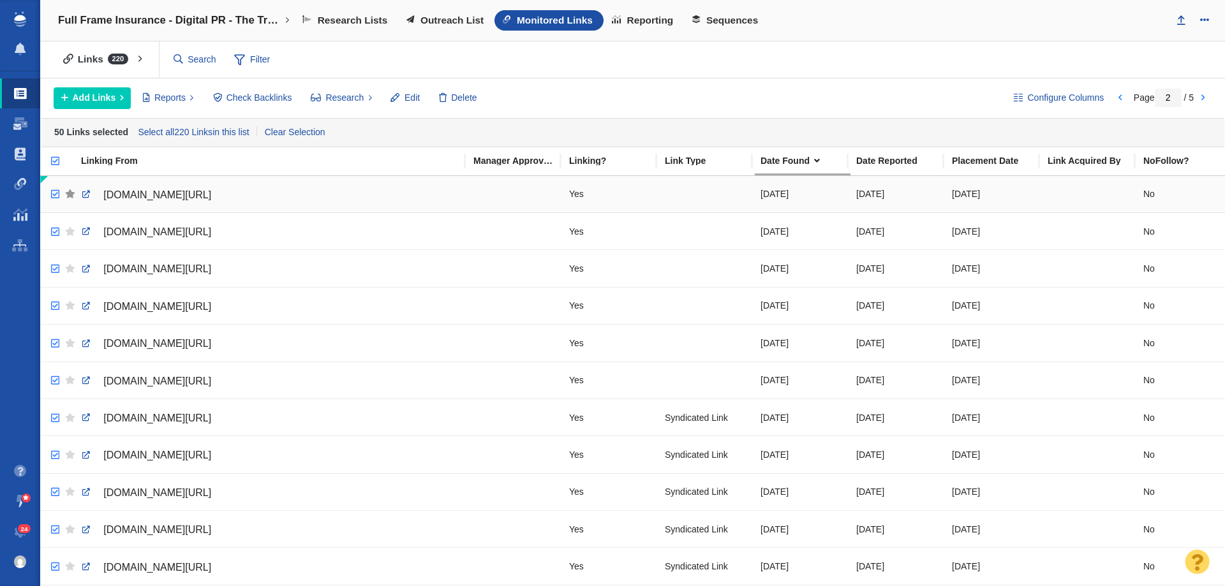
checkbox input "true"
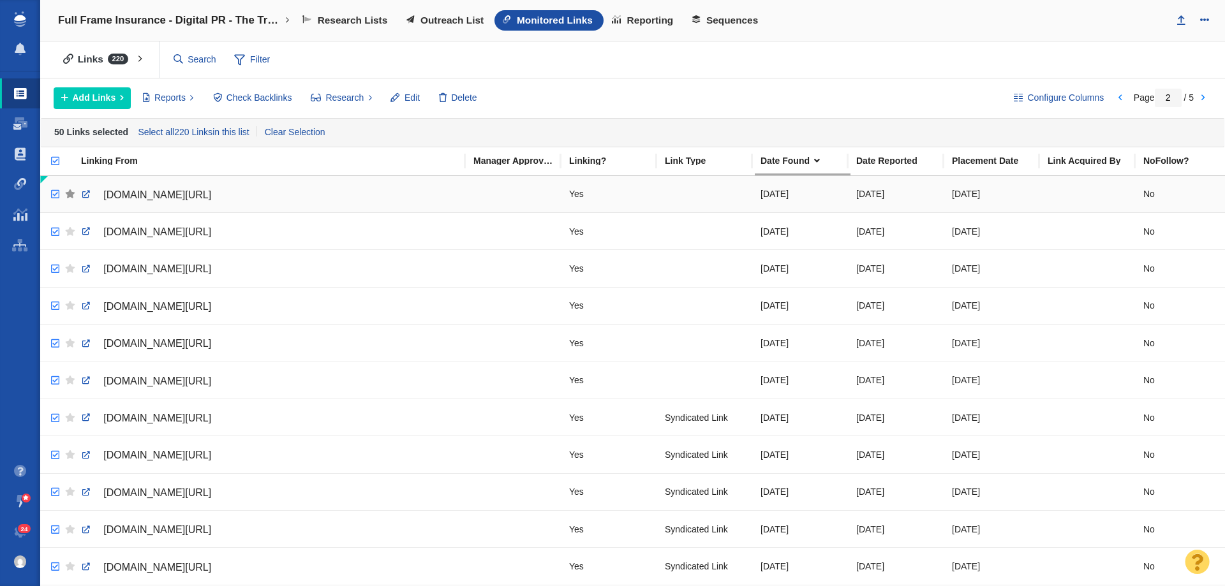
checkbox input "true"
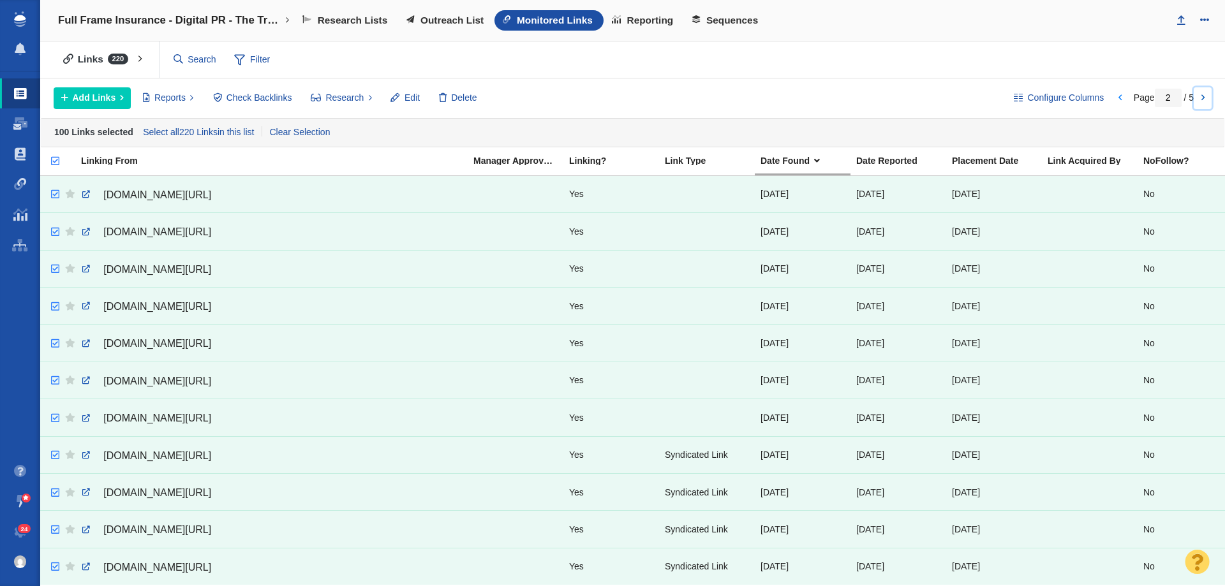
click at [1210, 101] on link at bounding box center [1203, 98] width 18 height 22
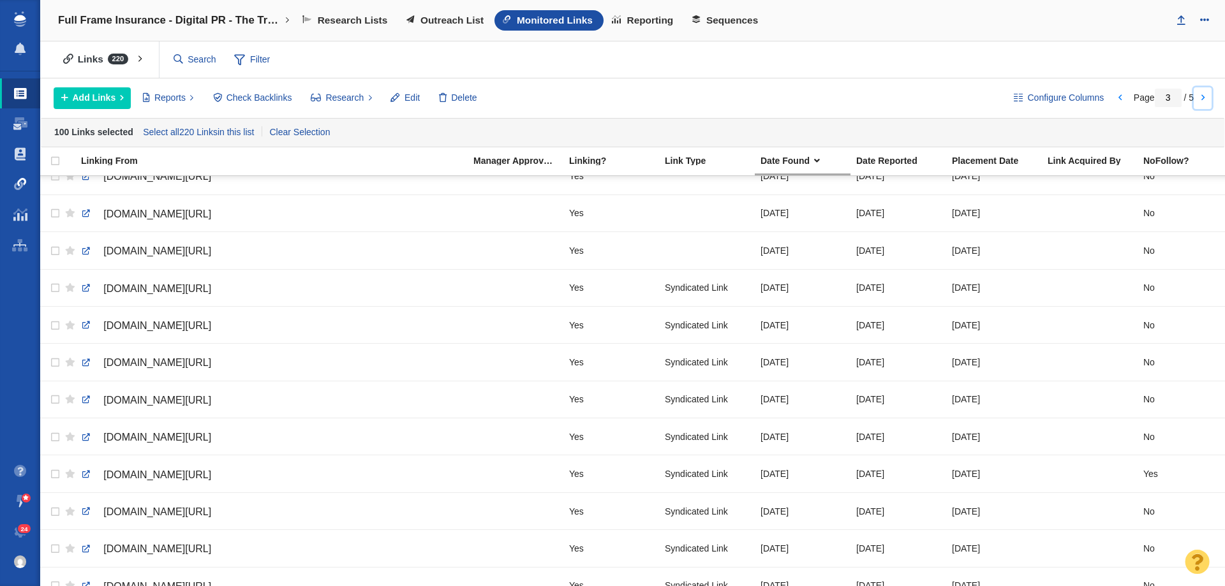
scroll to position [957, 0]
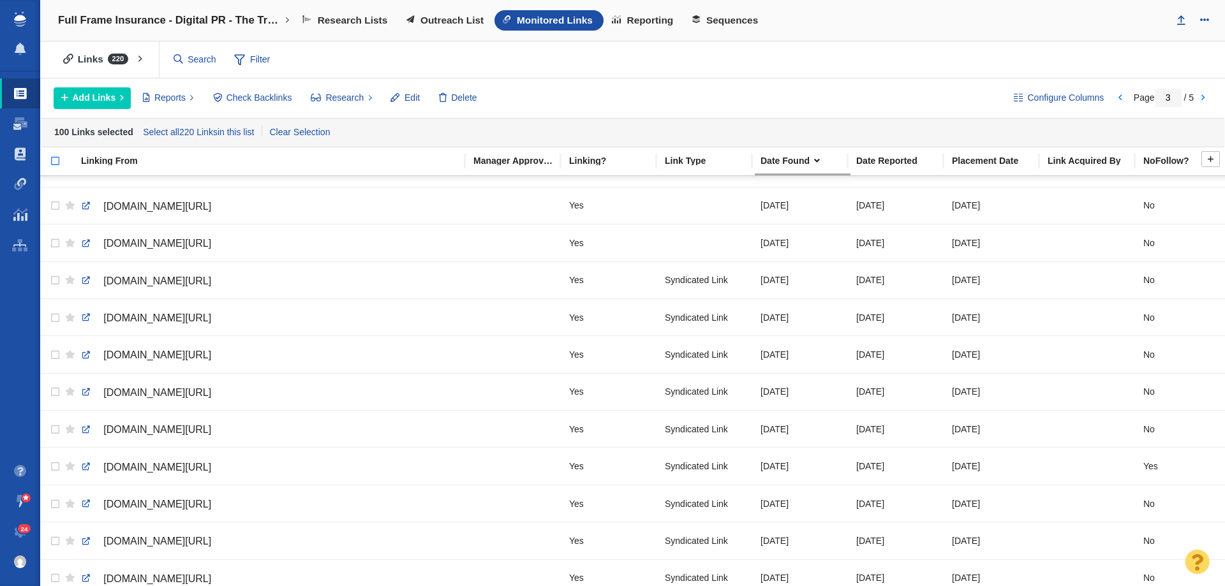
click at [52, 161] on input "checkbox" at bounding box center [49, 168] width 19 height 28
checkbox input "true"
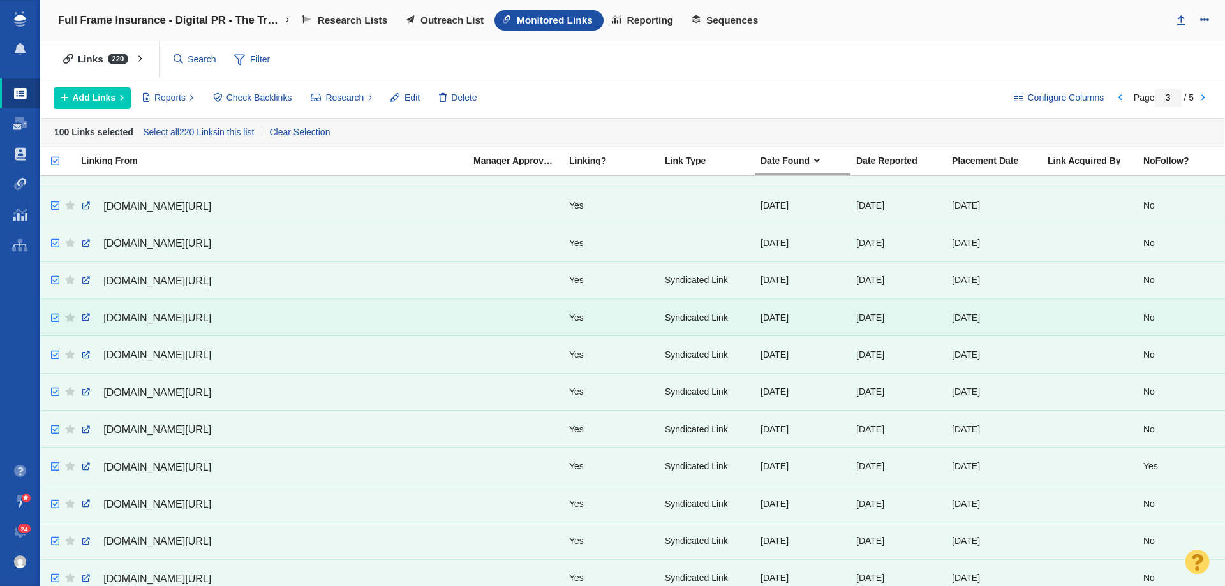
checkbox input "true"
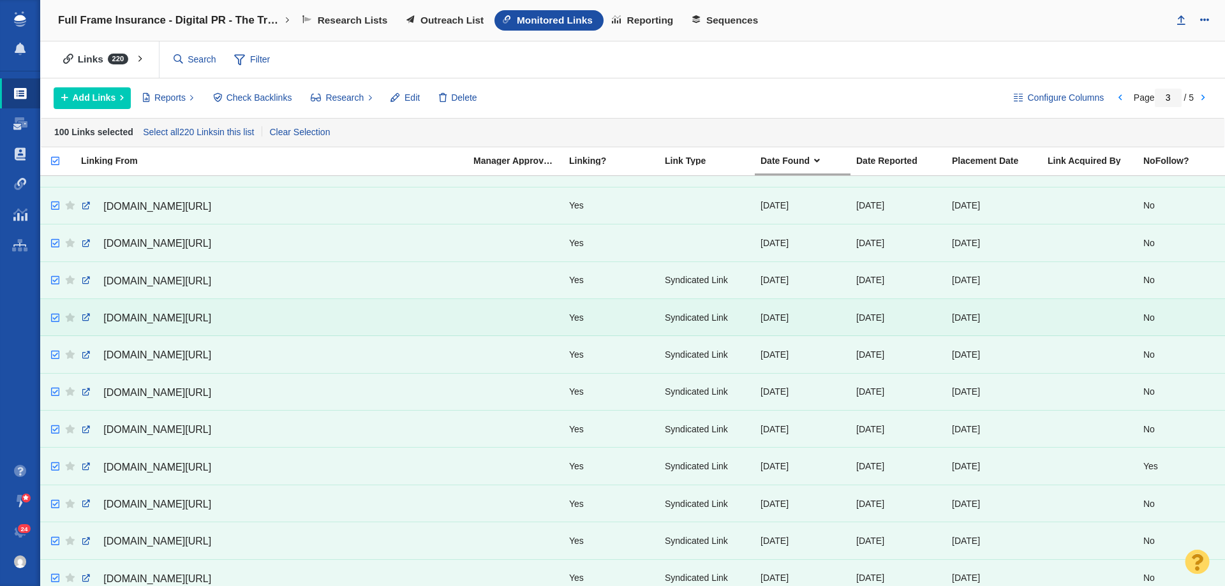
checkbox input "true"
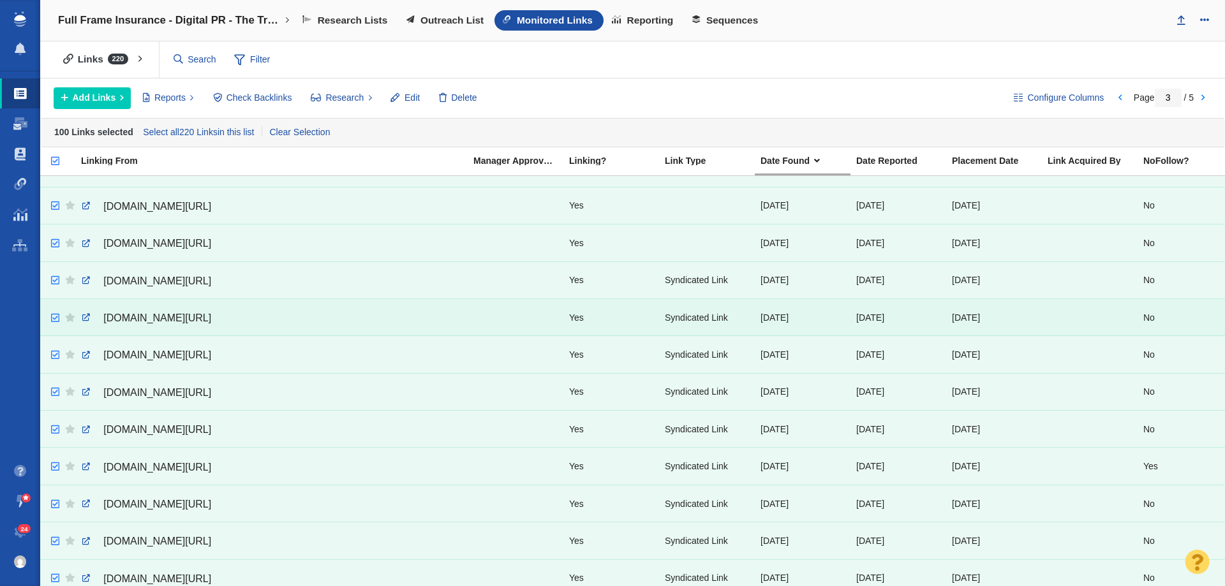
checkbox input "true"
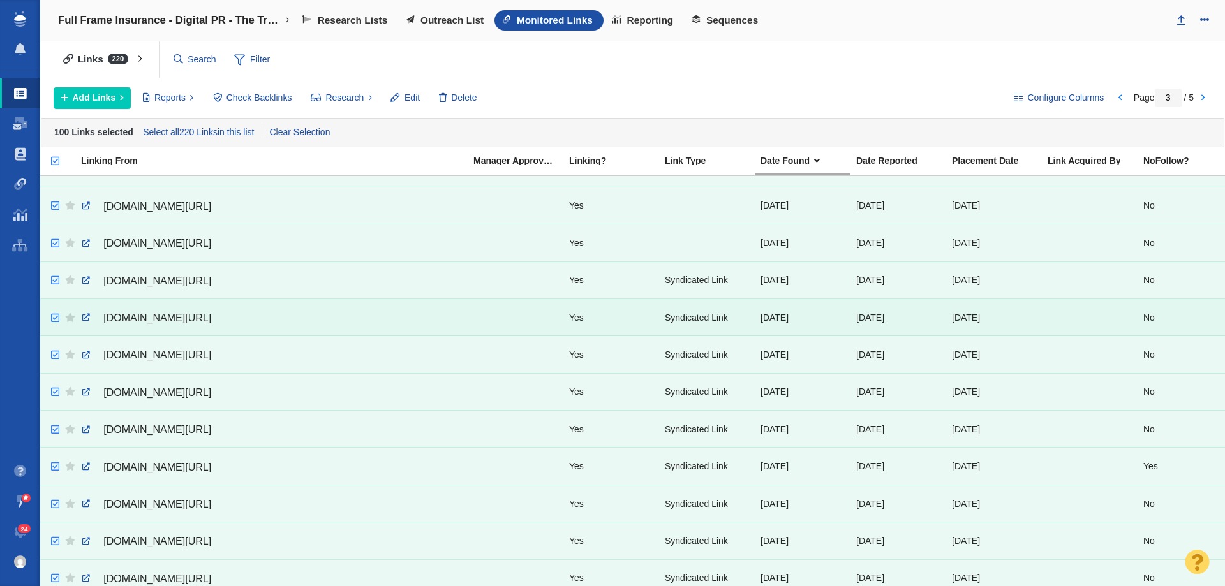
checkbox input "true"
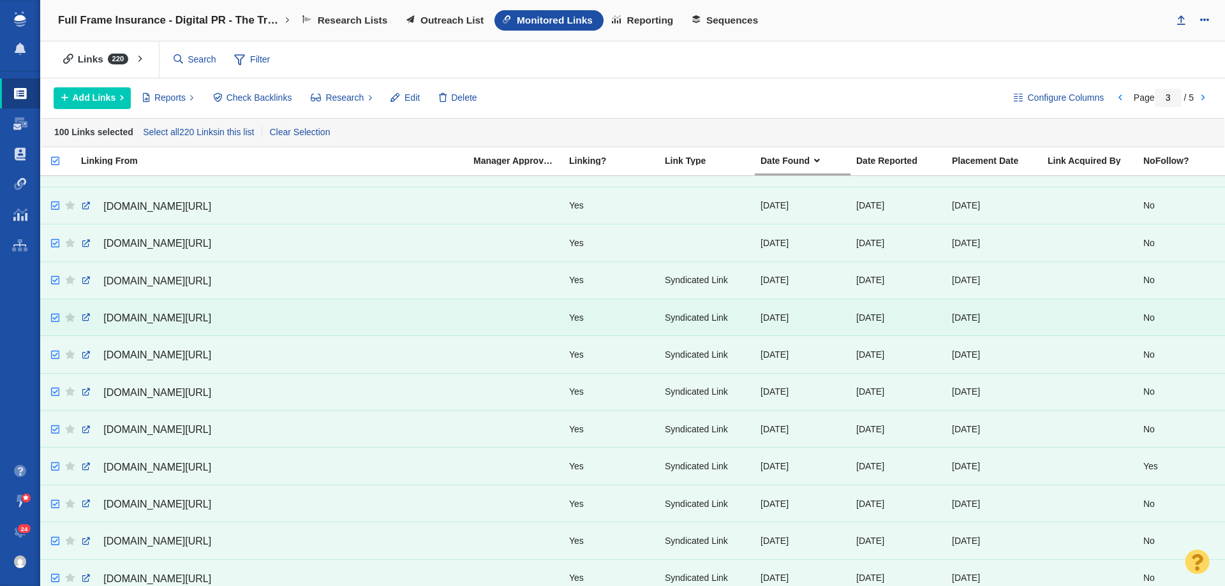
checkbox input "true"
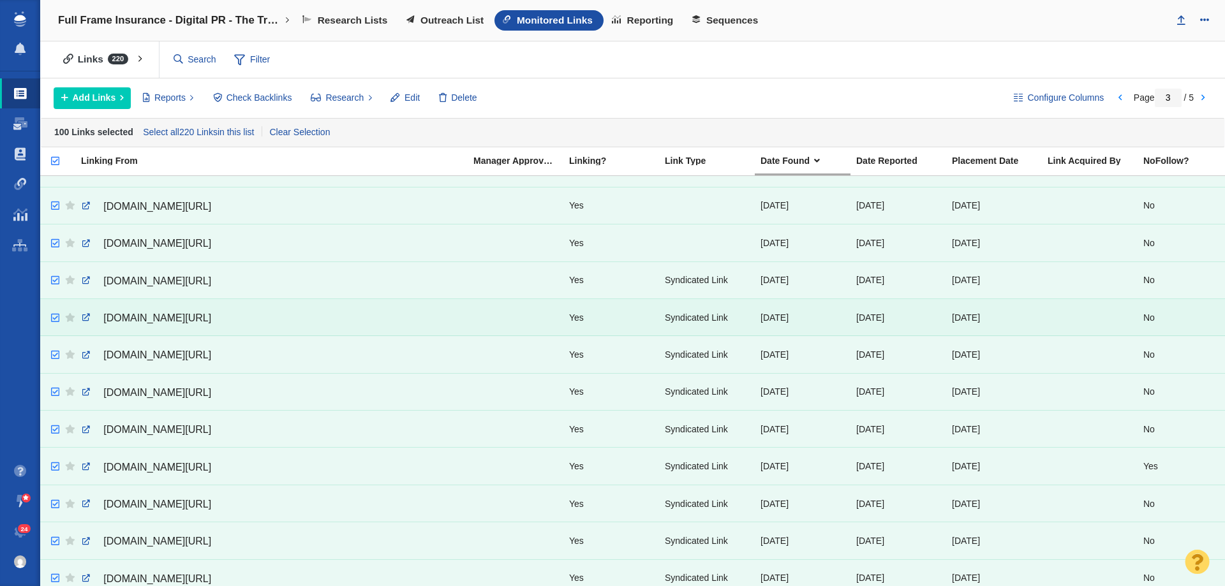
checkbox input "true"
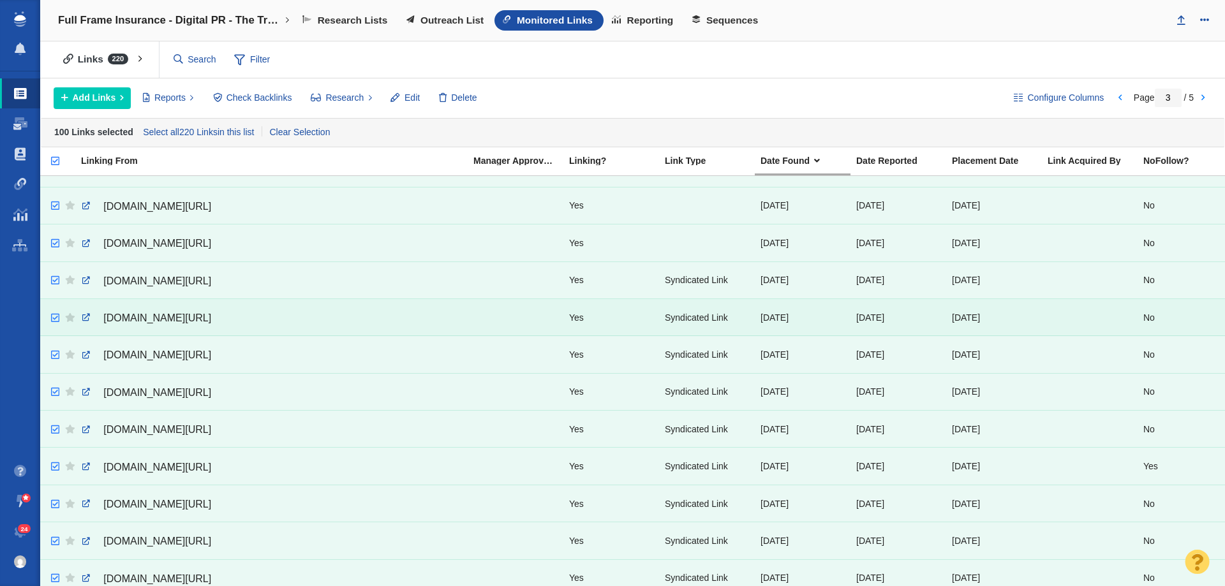
checkbox input "true"
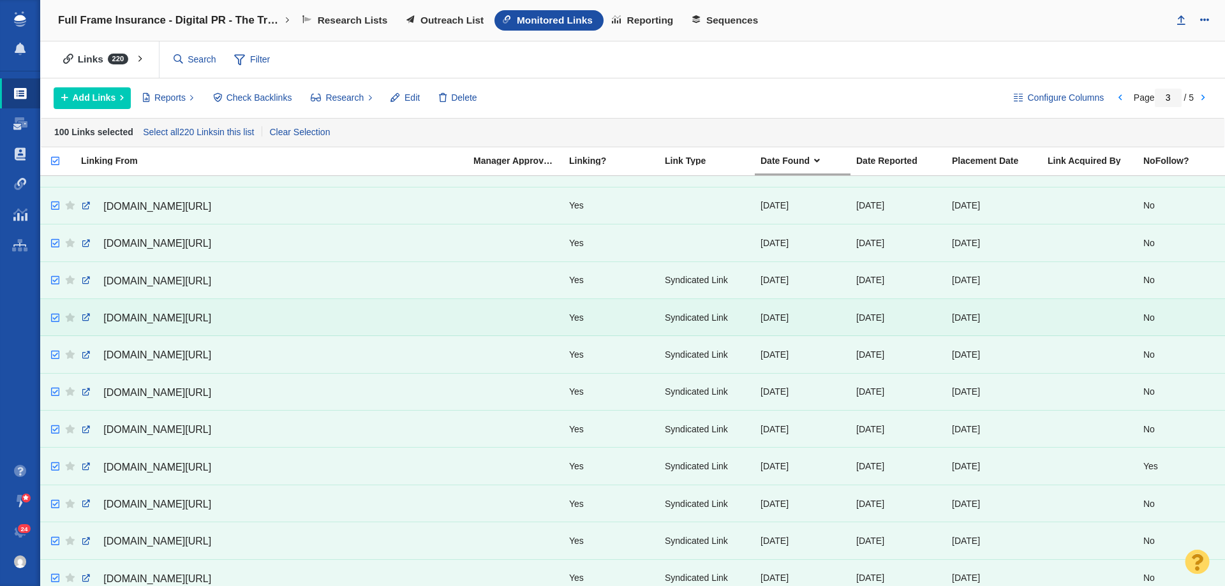
checkbox input "true"
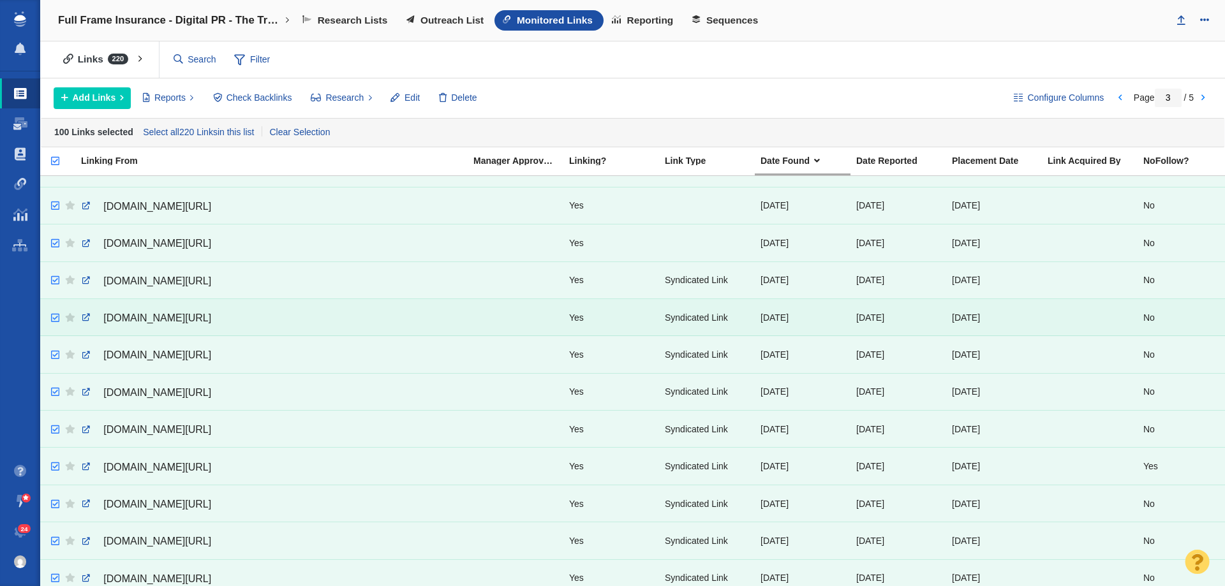
checkbox input "true"
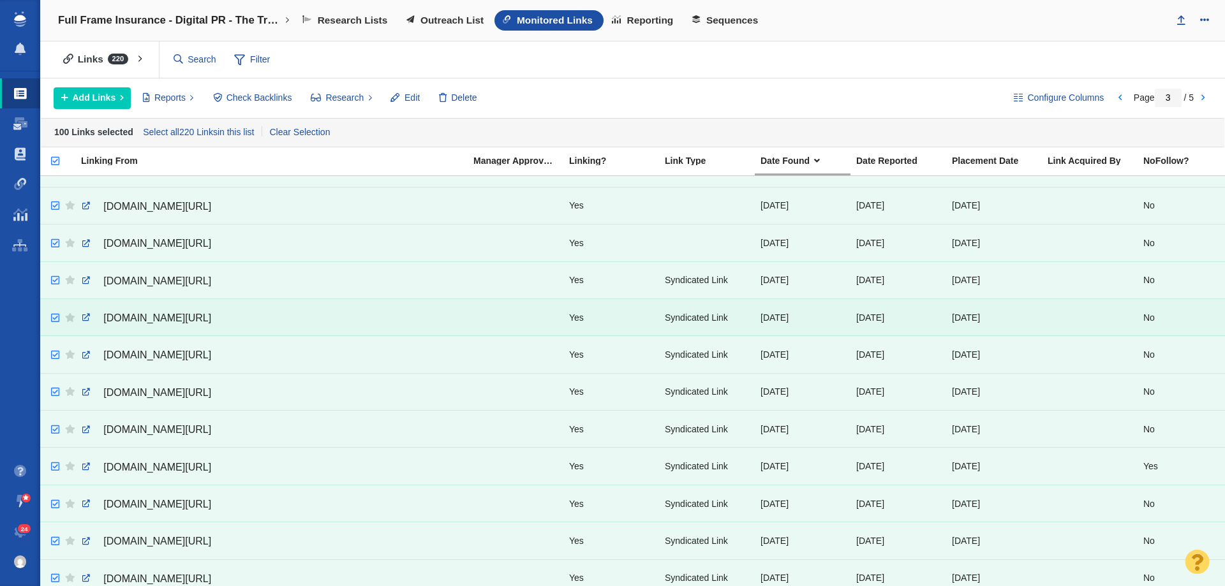
checkbox input "true"
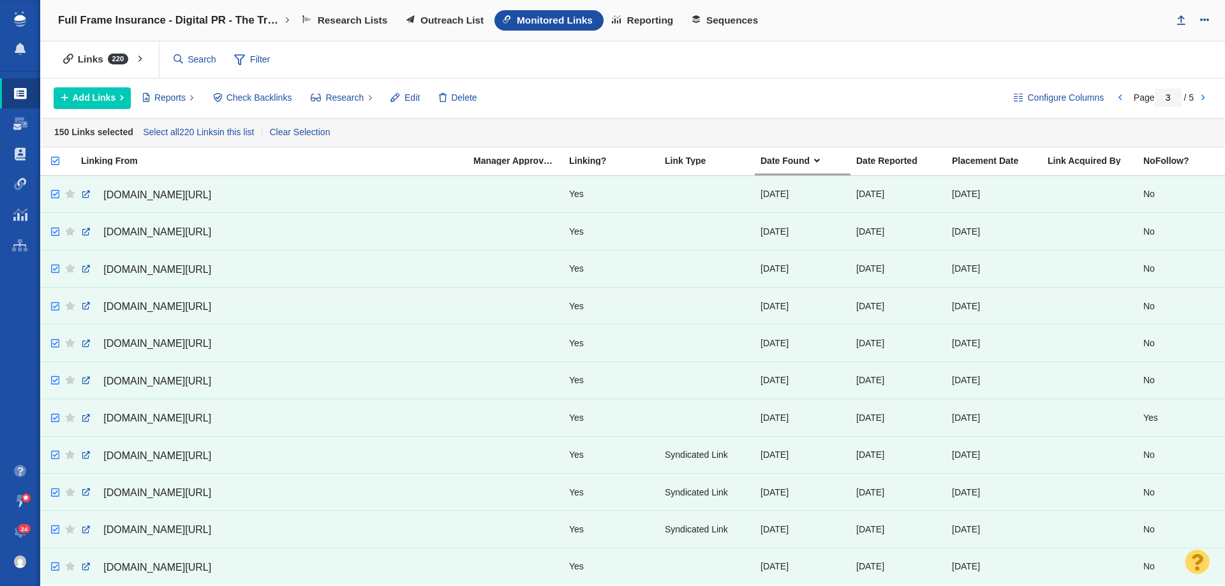
scroll to position [1462, 0]
click at [1203, 95] on link at bounding box center [1203, 98] width 18 height 22
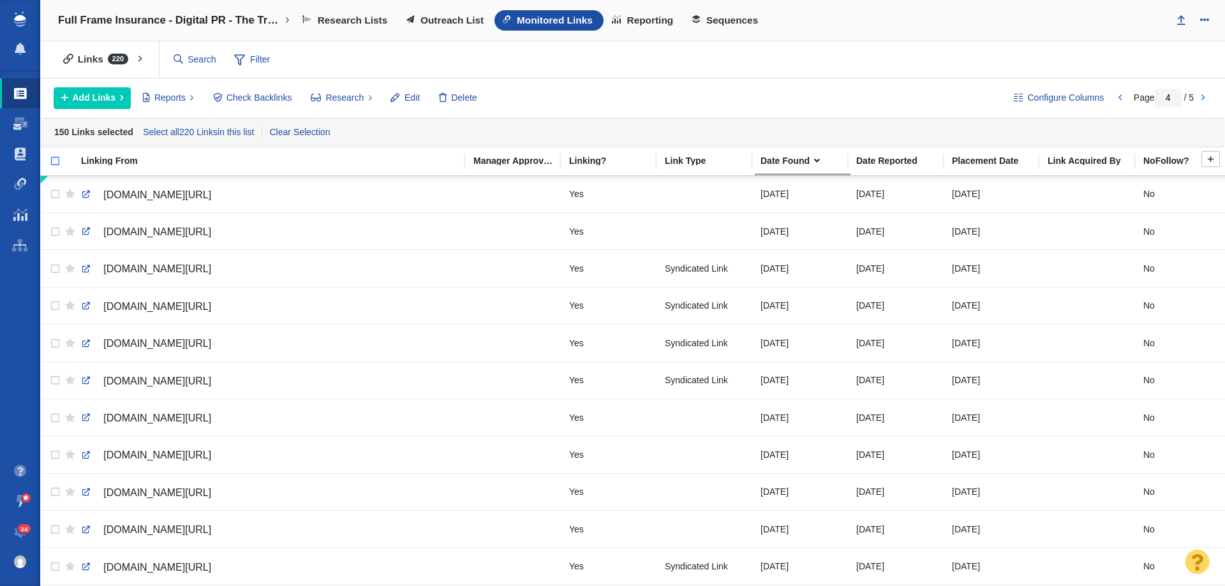
click at [55, 158] on input "checkbox" at bounding box center [49, 168] width 19 height 28
checkbox input "true"
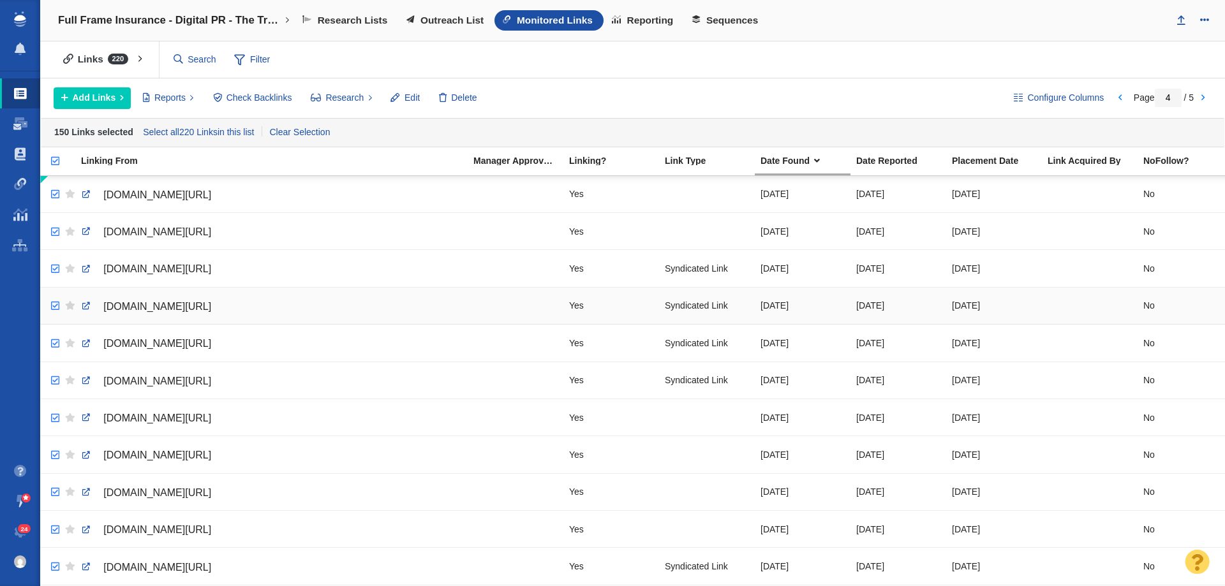
checkbox input "true"
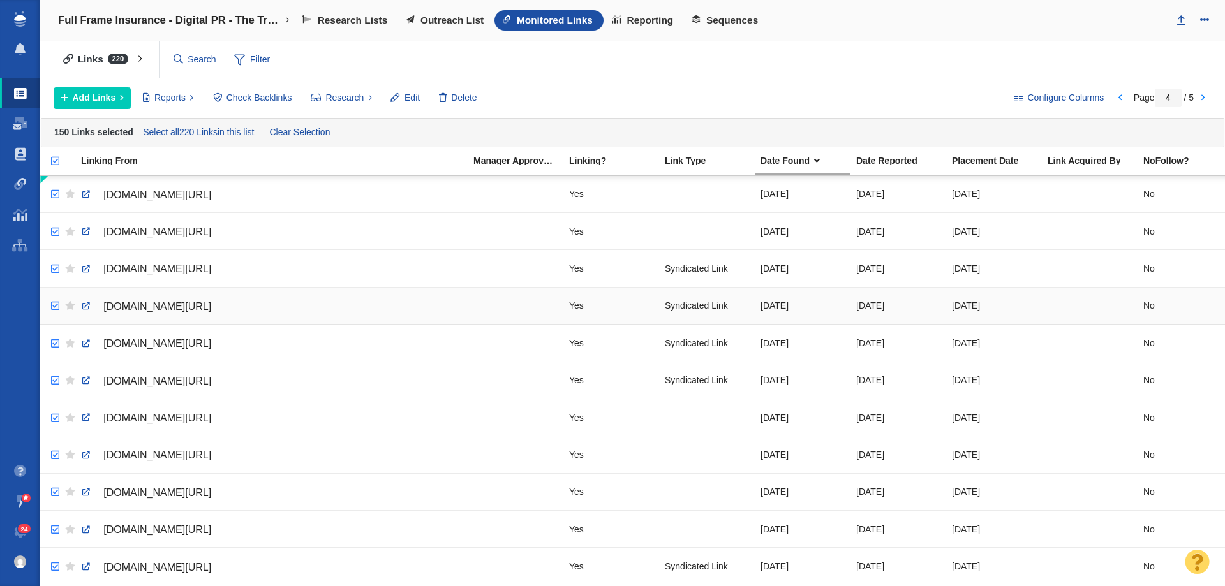
checkbox input "true"
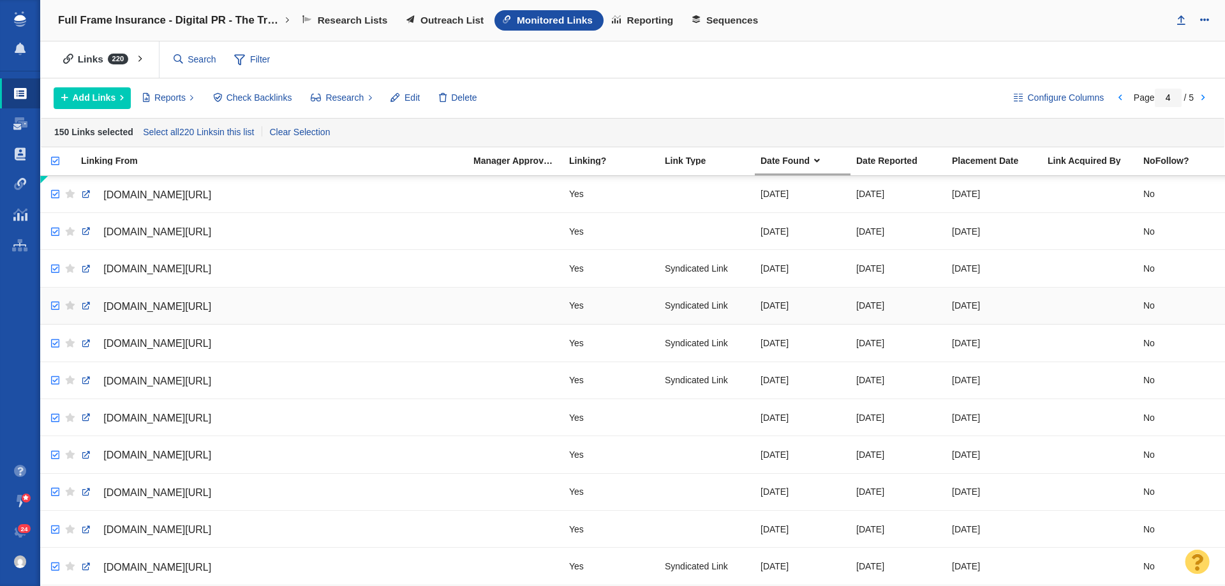
checkbox input "true"
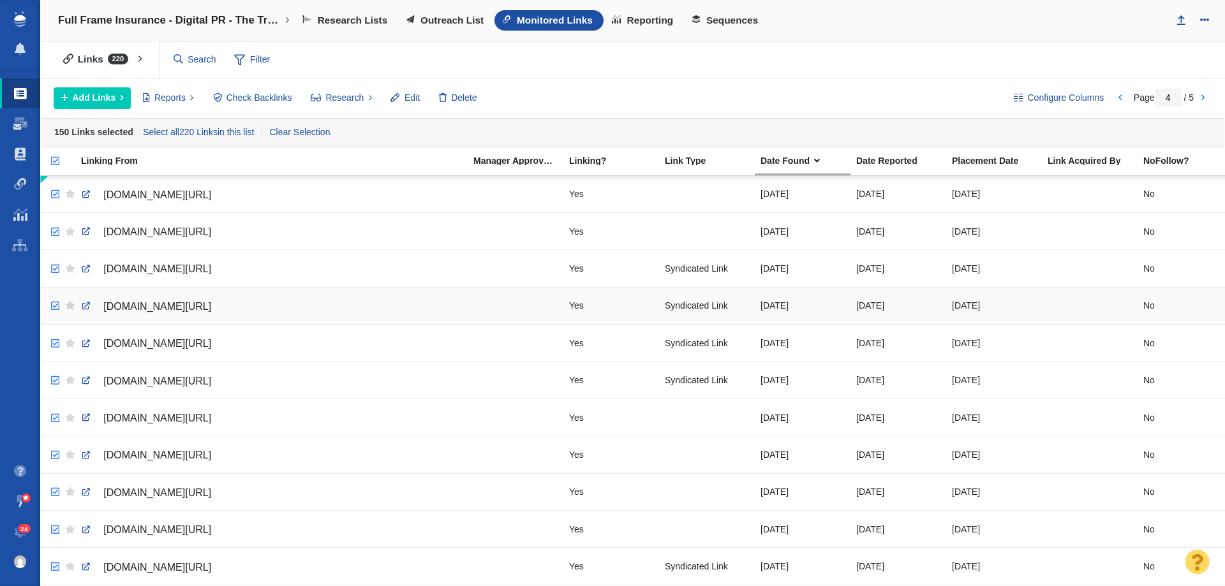
checkbox input "true"
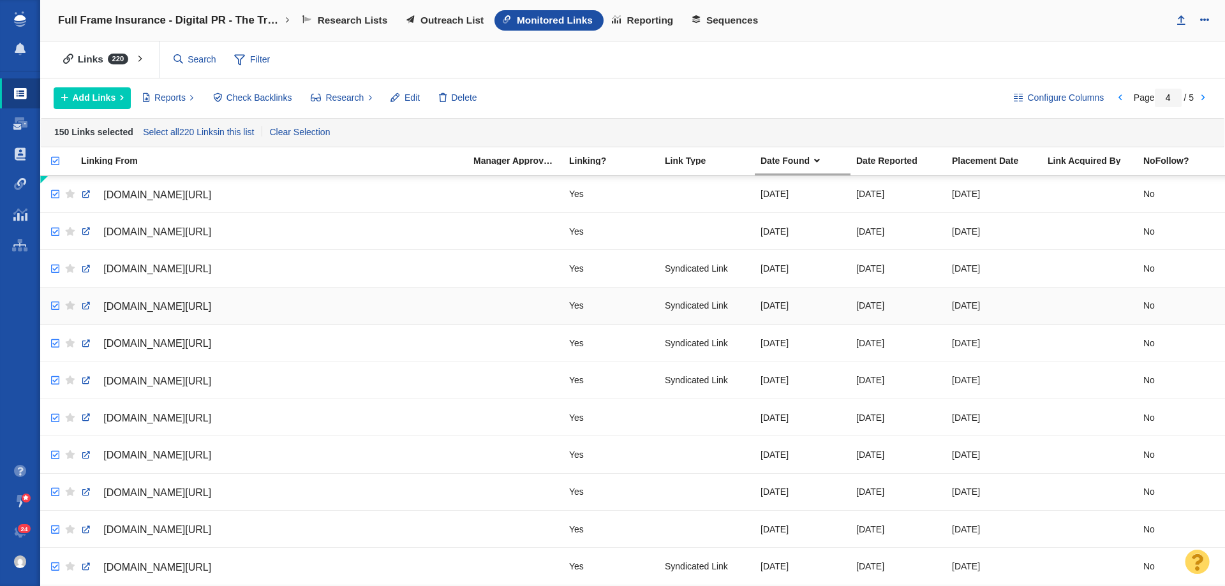
checkbox input "true"
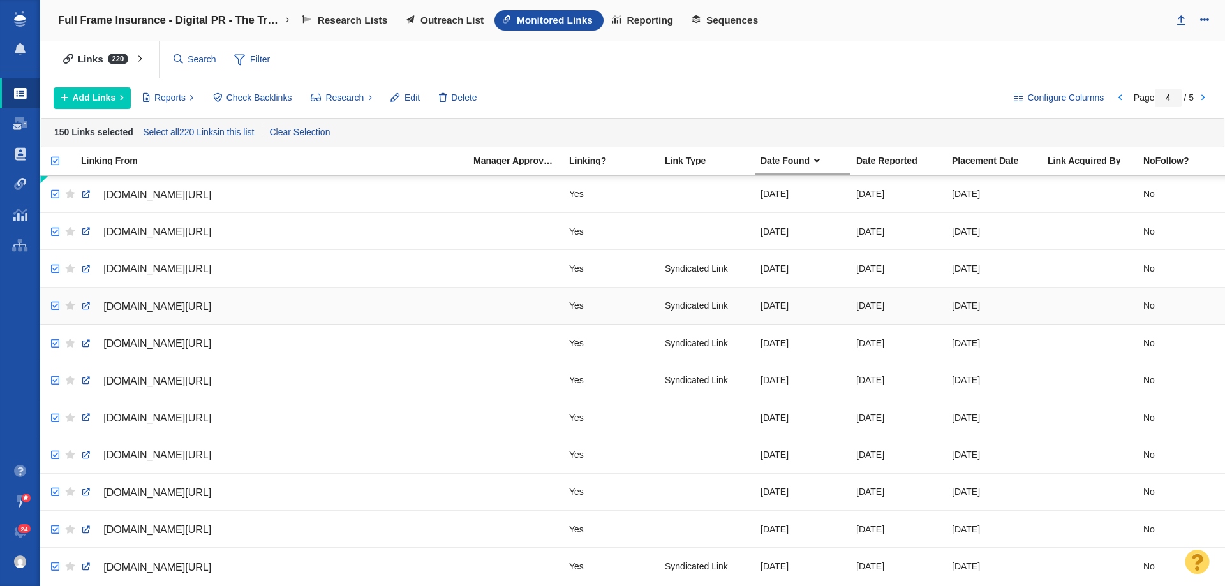
checkbox input "true"
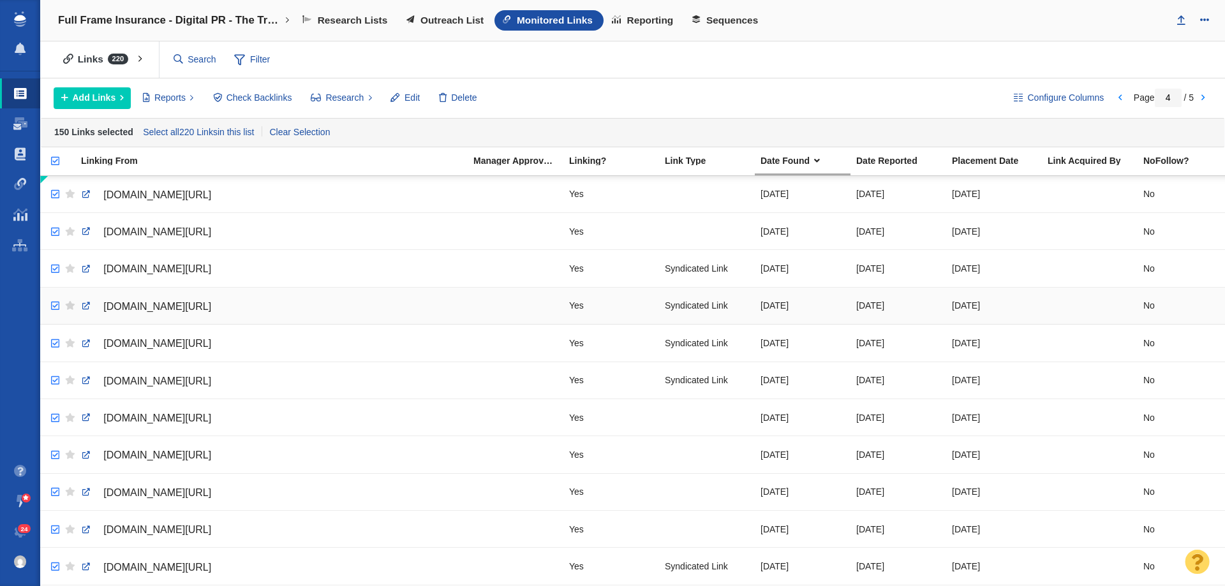
checkbox input "true"
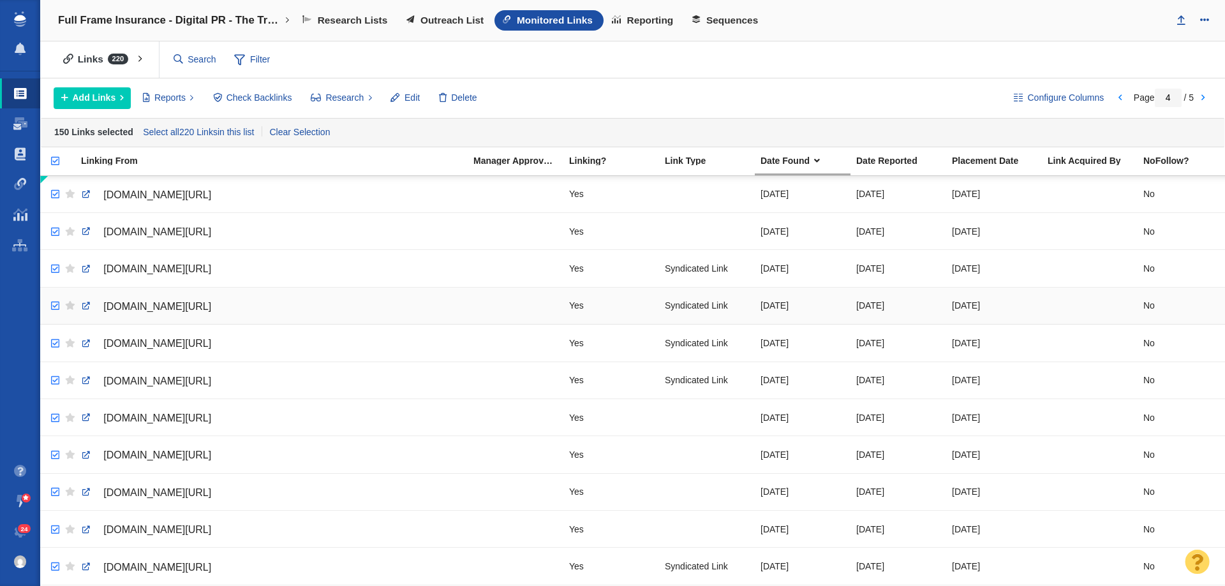
checkbox input "true"
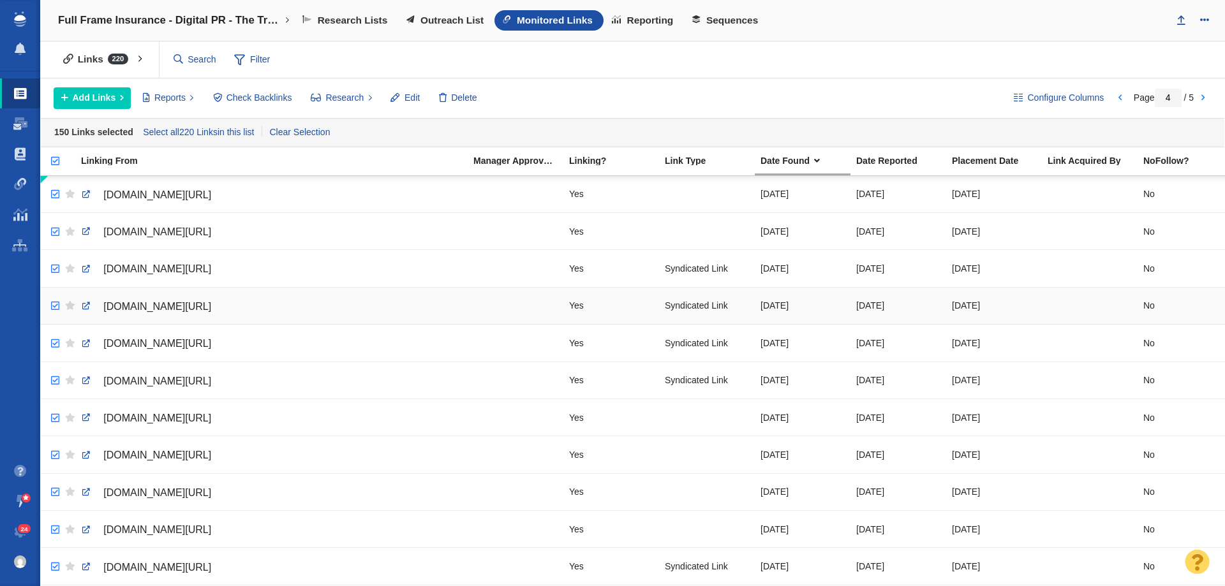
checkbox input "true"
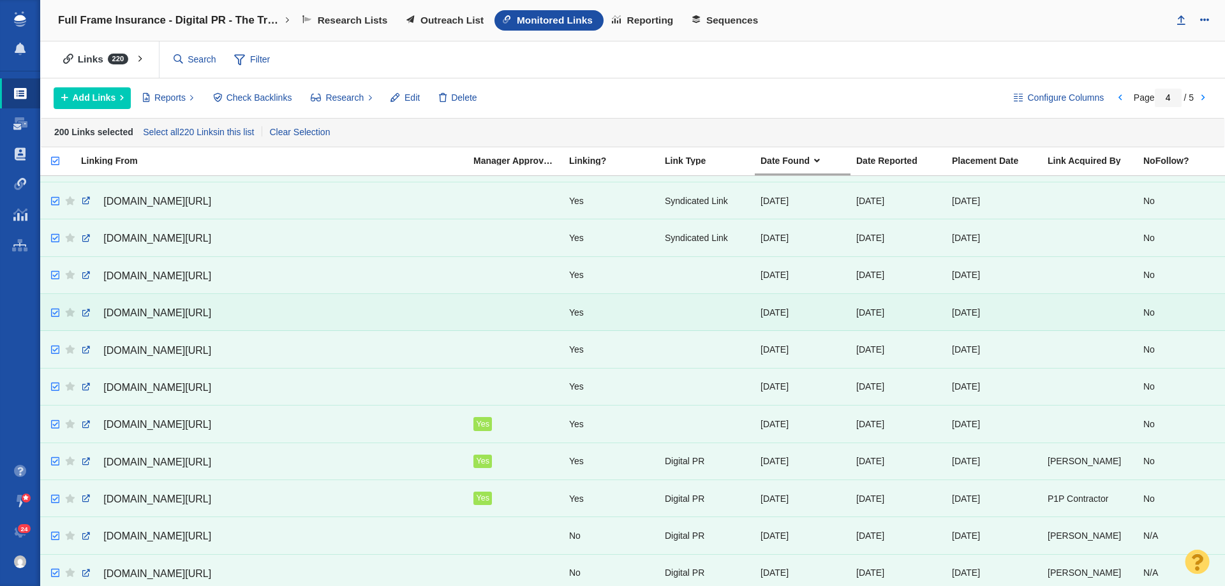
scroll to position [1207, 0]
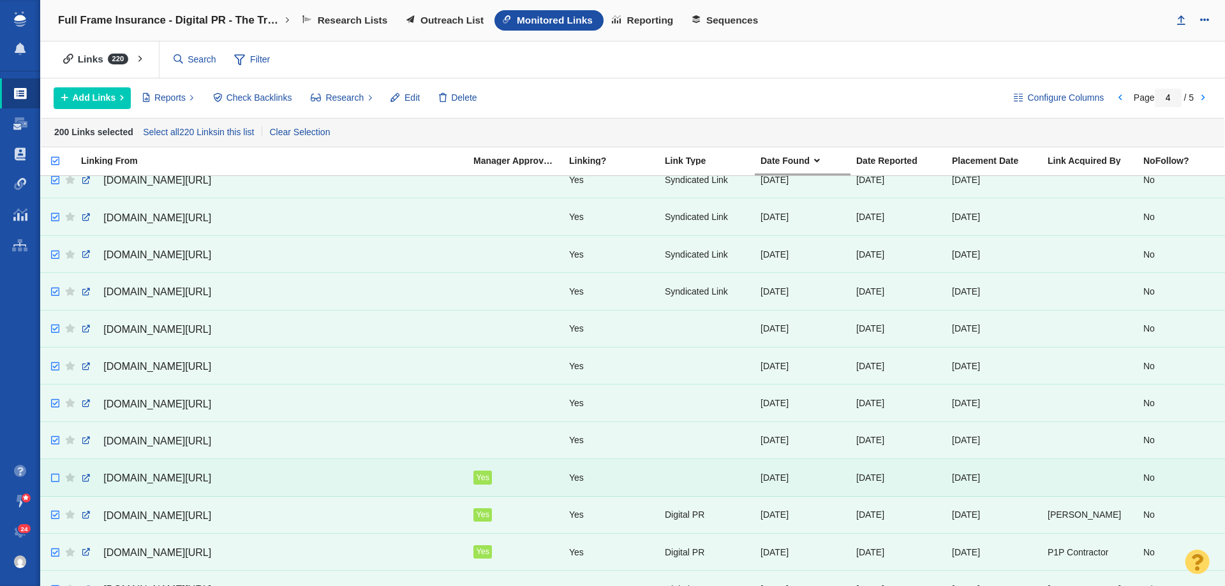
click at [53, 480] on input "checkbox" at bounding box center [53, 479] width 19 height 28
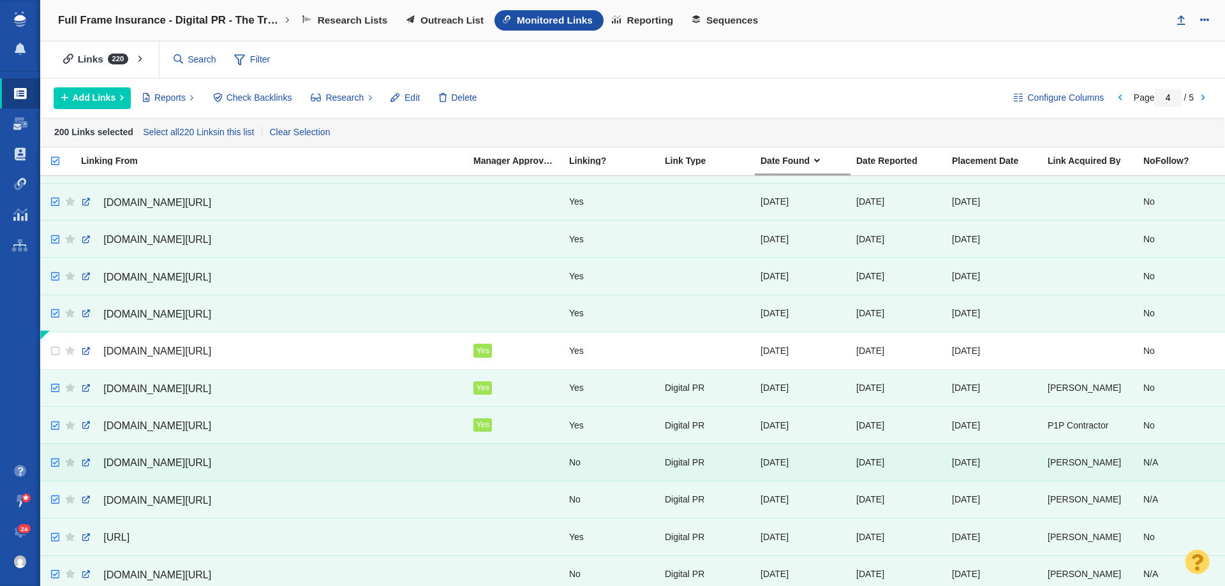
scroll to position [1334, 0]
click at [56, 380] on input "checkbox" at bounding box center [53, 388] width 19 height 28
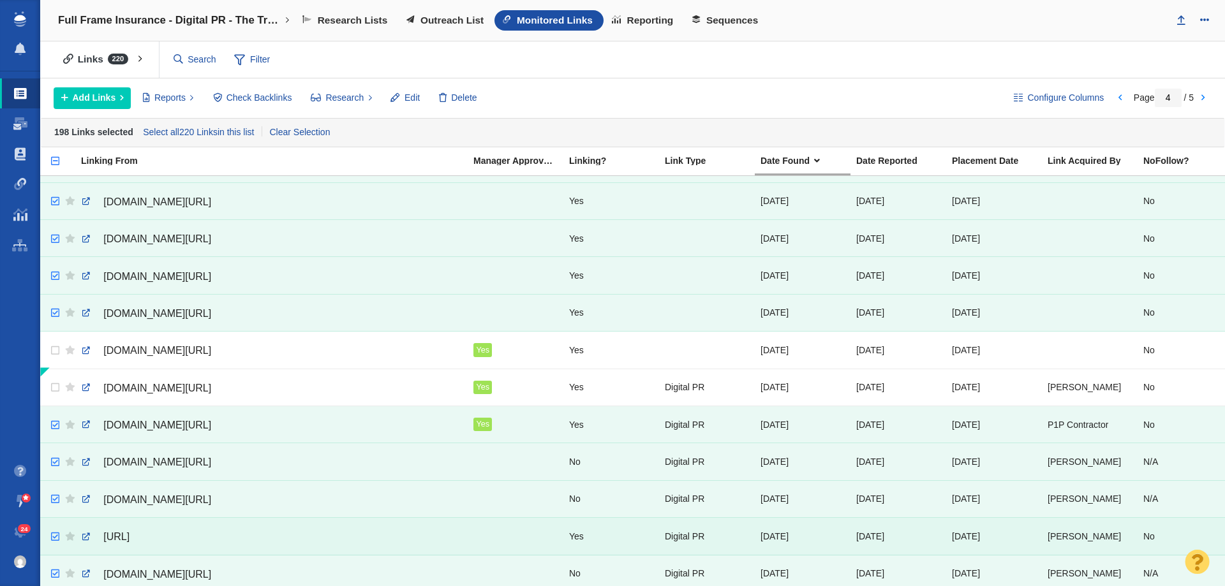
scroll to position [1462, 0]
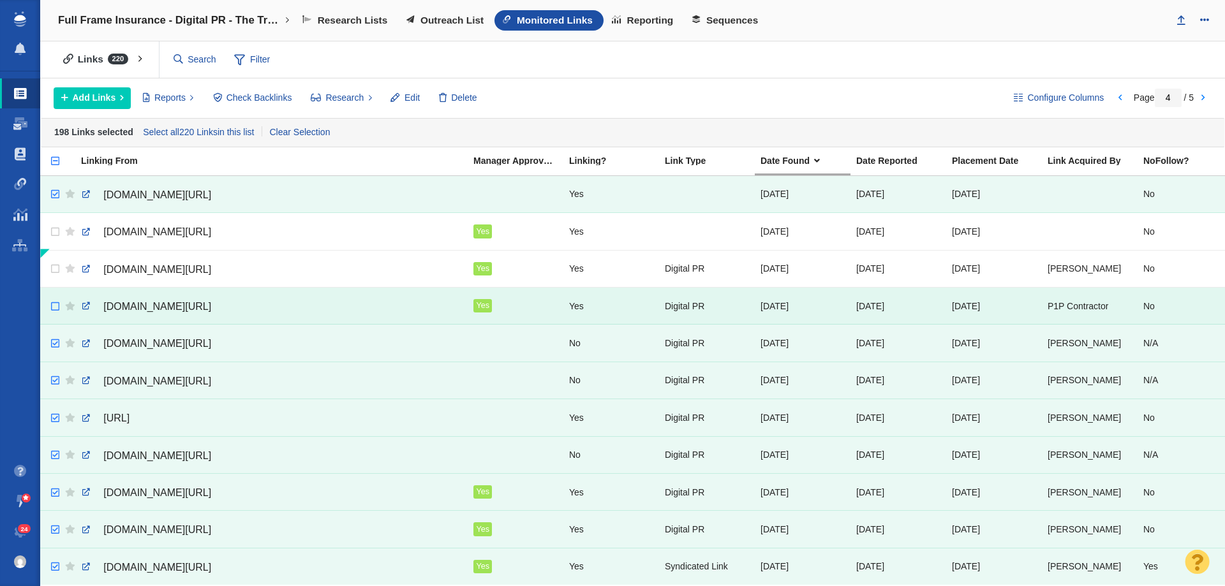
click at [56, 299] on input "checkbox" at bounding box center [53, 307] width 19 height 28
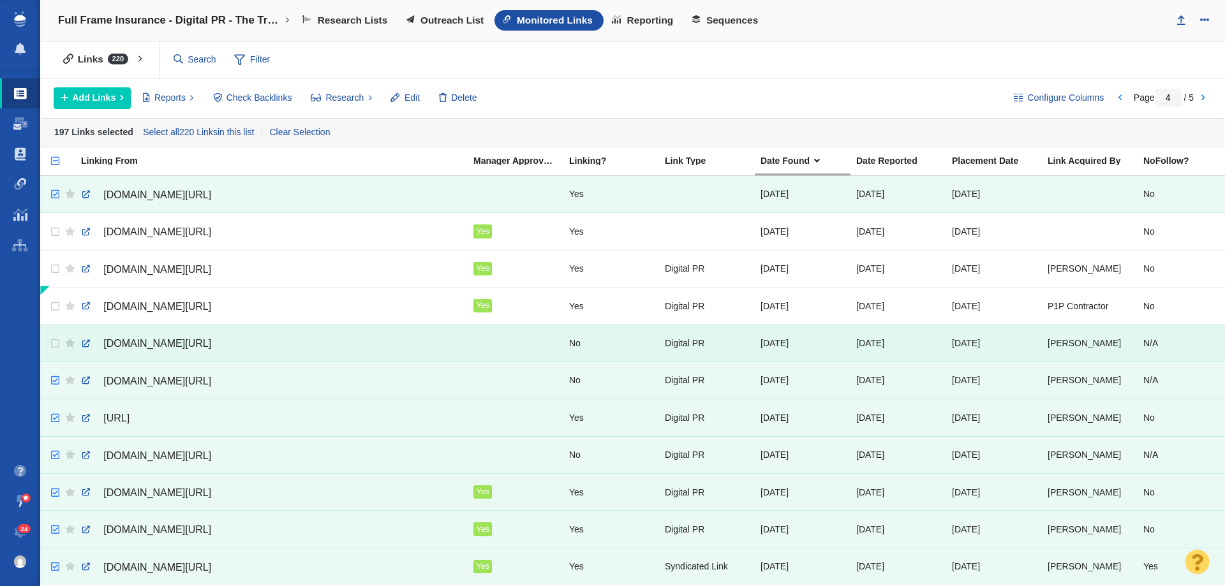
drag, startPoint x: 56, startPoint y: 333, endPoint x: 54, endPoint y: 352, distance: 18.6
click at [56, 333] on input "checkbox" at bounding box center [53, 344] width 19 height 28
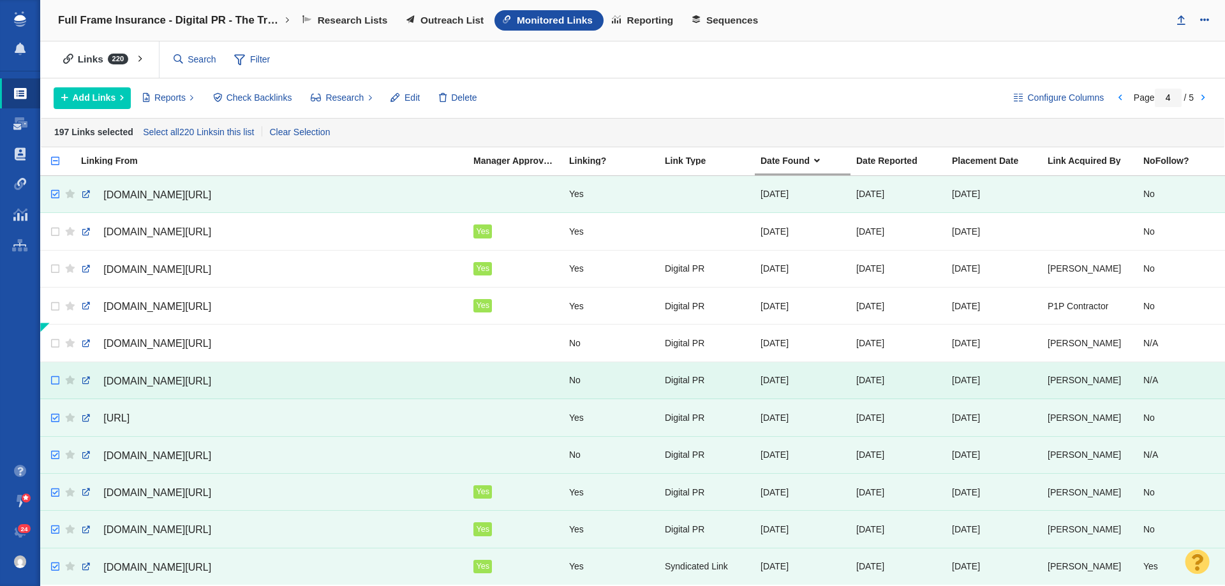
click at [56, 370] on input "checkbox" at bounding box center [53, 381] width 19 height 28
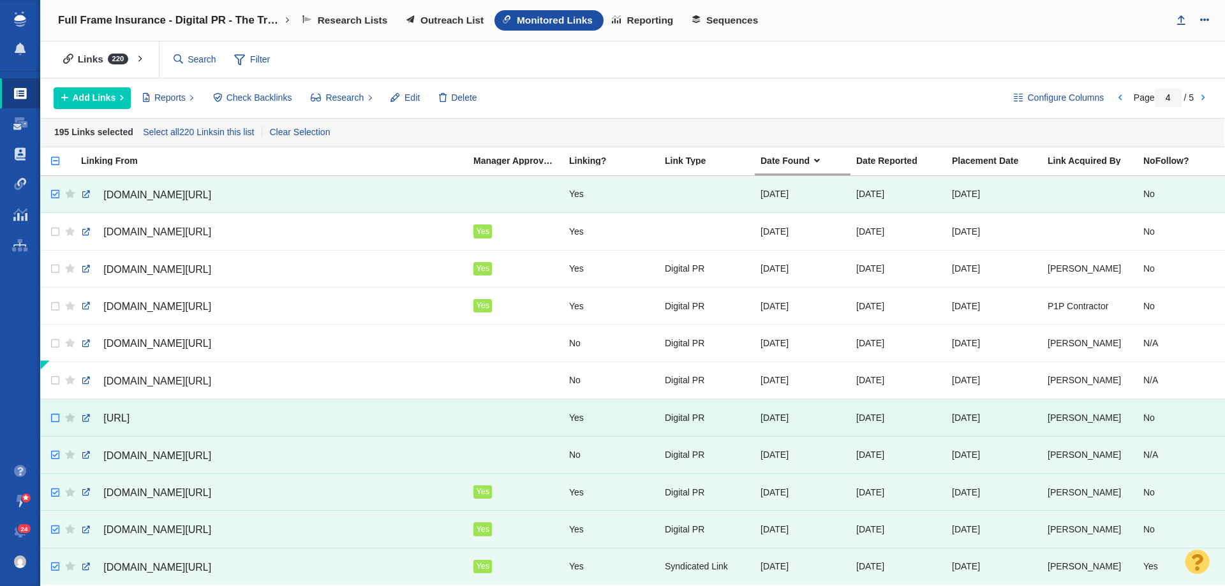
click at [58, 406] on input "checkbox" at bounding box center [53, 419] width 19 height 28
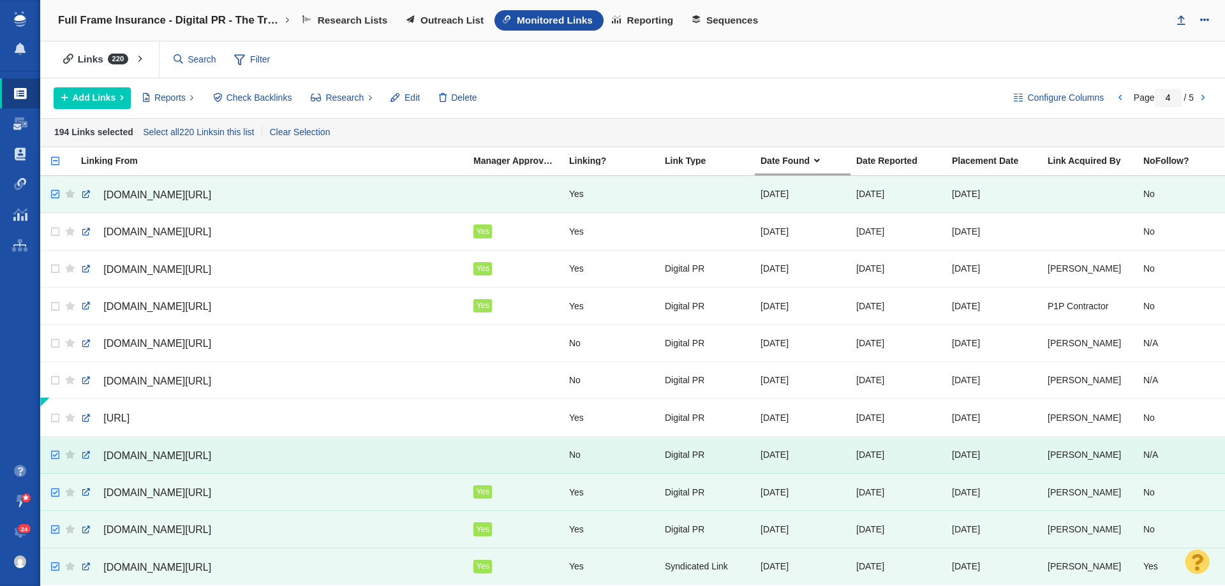
click at [59, 443] on td at bounding box center [67, 454] width 16 height 37
click at [57, 446] on input "checkbox" at bounding box center [53, 456] width 19 height 28
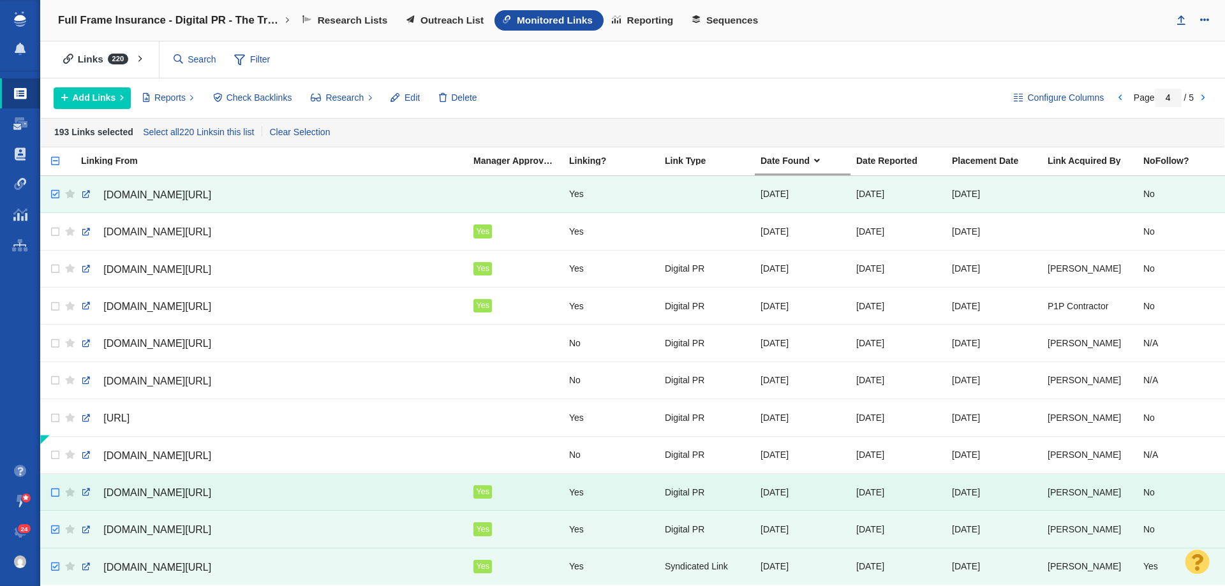
click at [54, 483] on input "checkbox" at bounding box center [53, 493] width 19 height 28
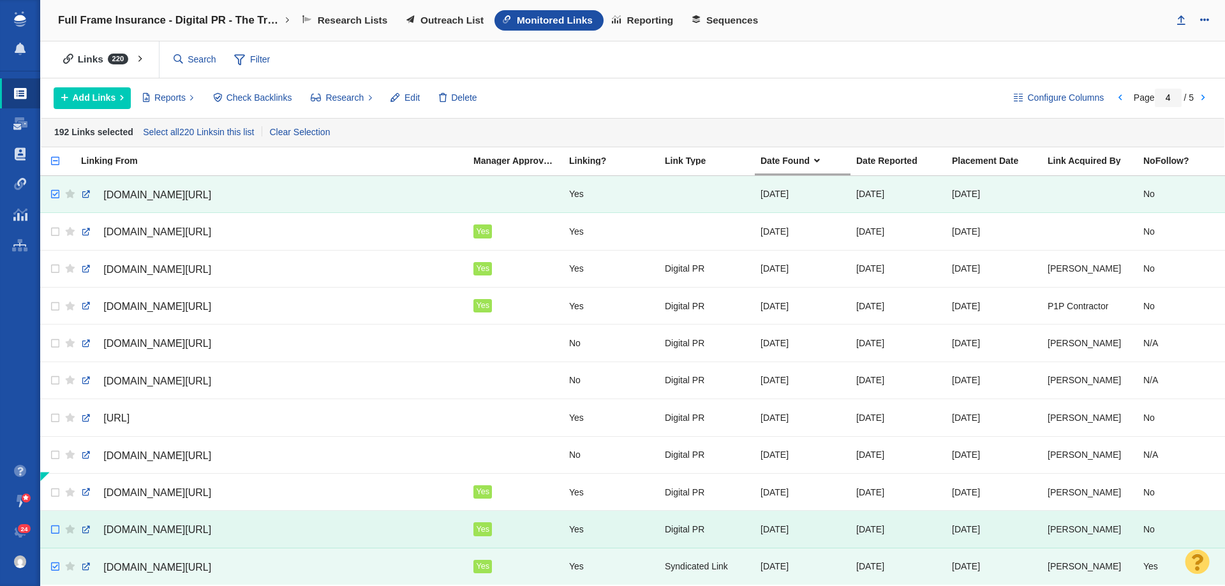
click at [57, 518] on input "checkbox" at bounding box center [53, 530] width 19 height 28
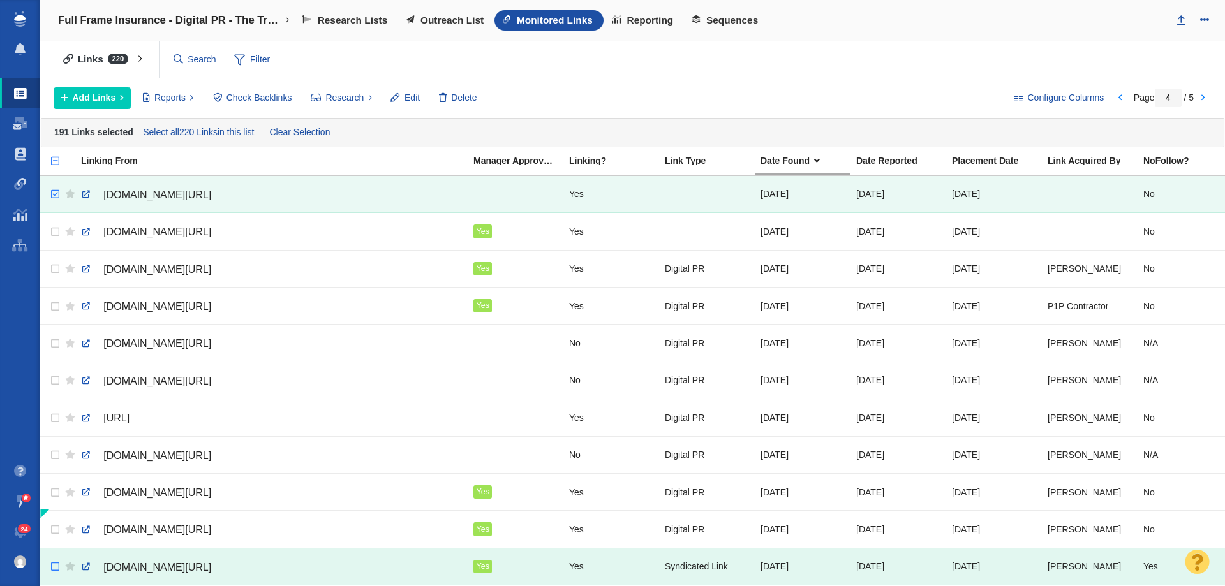
click at [54, 563] on input "checkbox" at bounding box center [53, 567] width 19 height 28
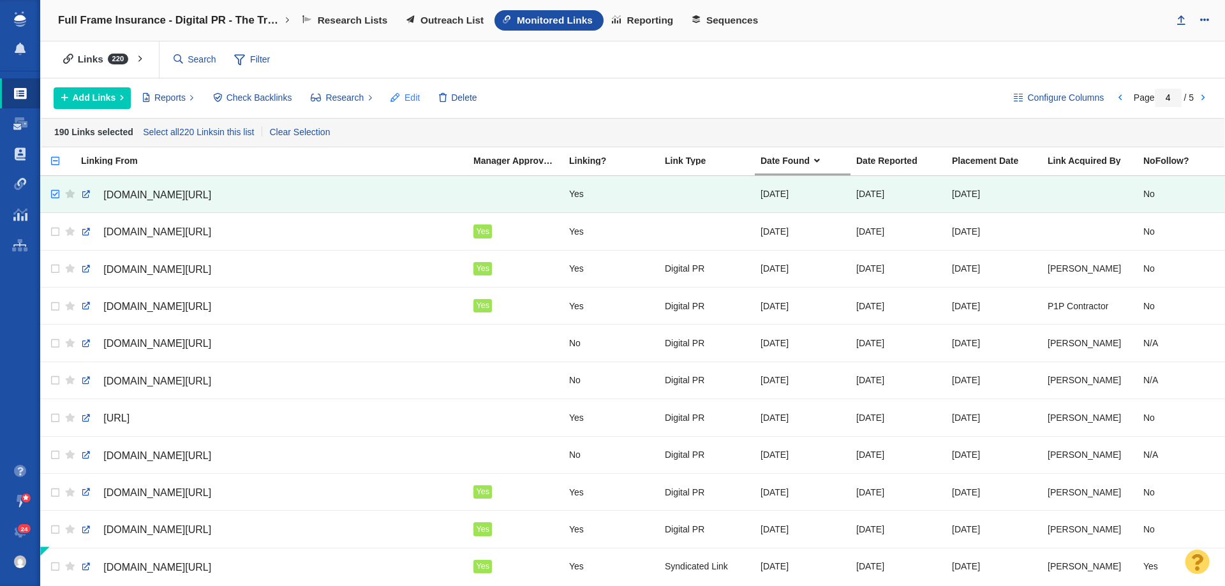
click at [413, 93] on span "Edit" at bounding box center [412, 97] width 15 height 13
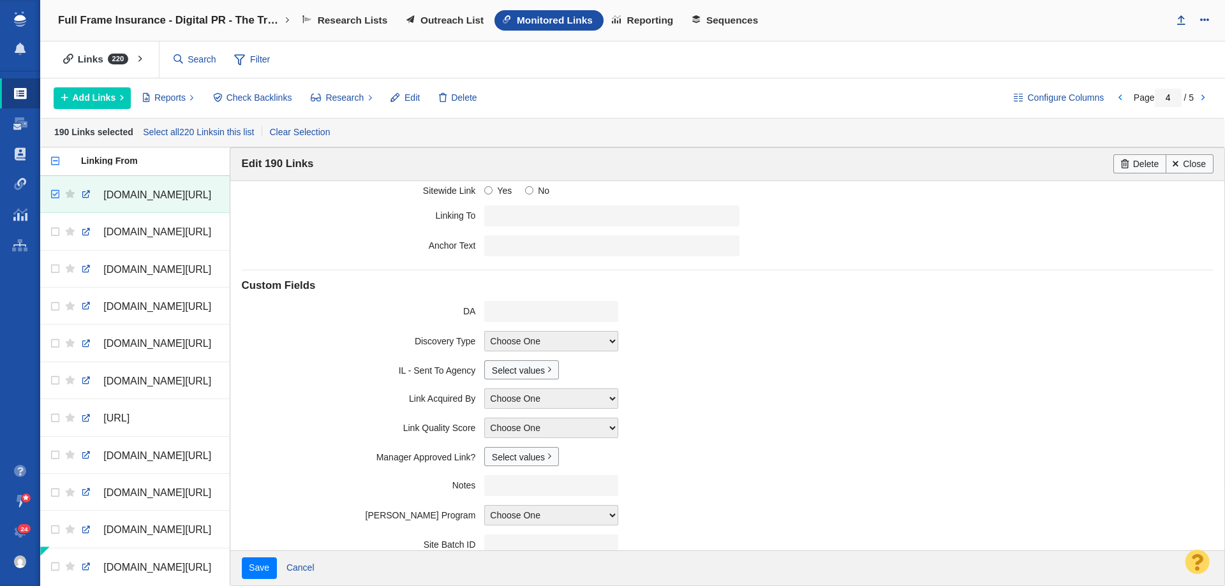
scroll to position [155, 0]
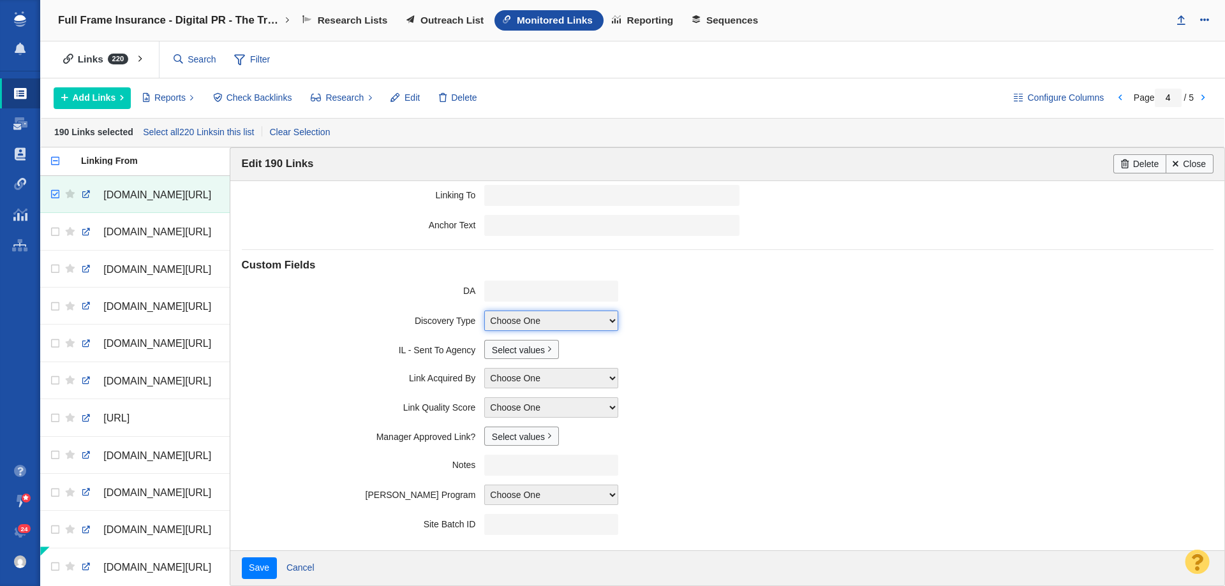
click at [521, 320] on select "Choose One Competitor Backlink Thematic Backlink Thematic Keyword Local Keyword…" at bounding box center [551, 321] width 134 height 20
click at [521, 376] on select "Choose One Allie Huska Alyssa Arnzen Amethyst Tagney Amy Merrill Annika Darling…" at bounding box center [551, 378] width 134 height 20
click at [484, 368] on select "Choose One Allie Huska Alyssa Arnzen Amethyst Tagney Amy Merrill Annika Darling…" at bounding box center [551, 378] width 134 height 20
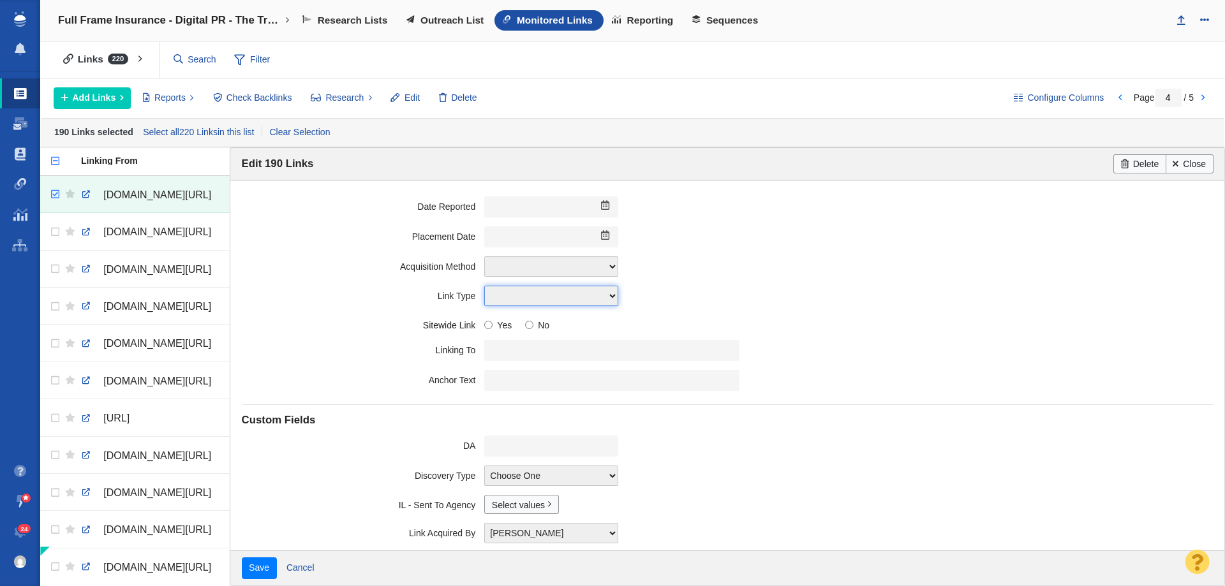
click at [543, 292] on select "Guest Post - Organic Guest Post - Partnership Resource Link Fresh Mention Digit…" at bounding box center [551, 296] width 134 height 20
click at [484, 286] on select "Guest Post - Organic Guest Post - Partnership Resource Link Fresh Mention Digit…" at bounding box center [551, 296] width 134 height 20
click at [808, 284] on field "Link Type Guest Post - Organic Guest Post - Partnership Resource Link Fresh Men…" at bounding box center [728, 295] width 972 height 29
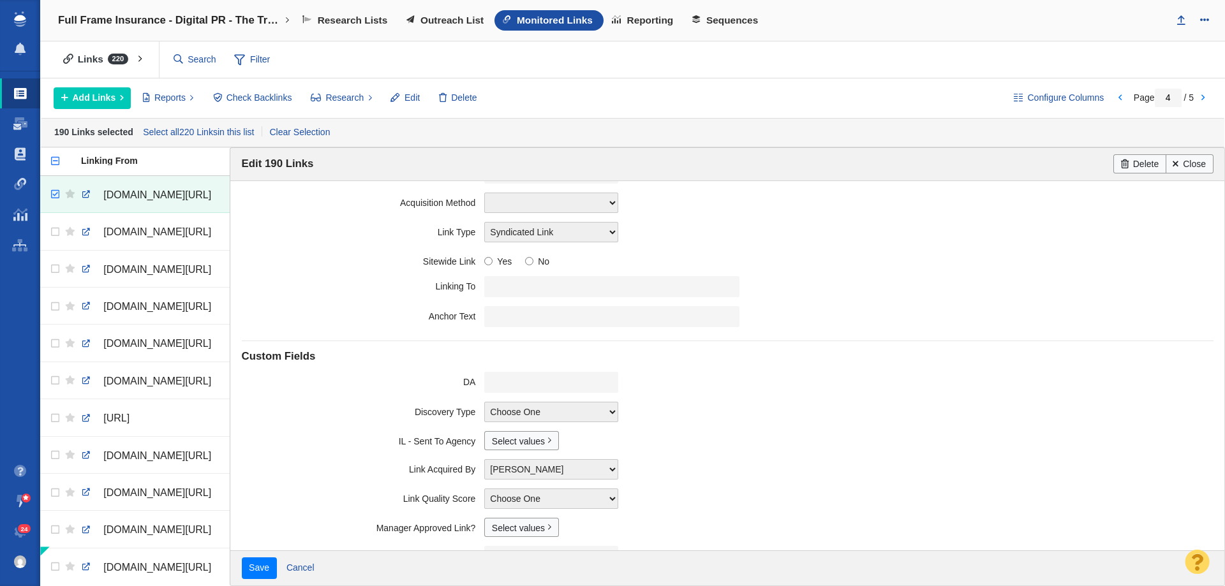
scroll to position [155, 0]
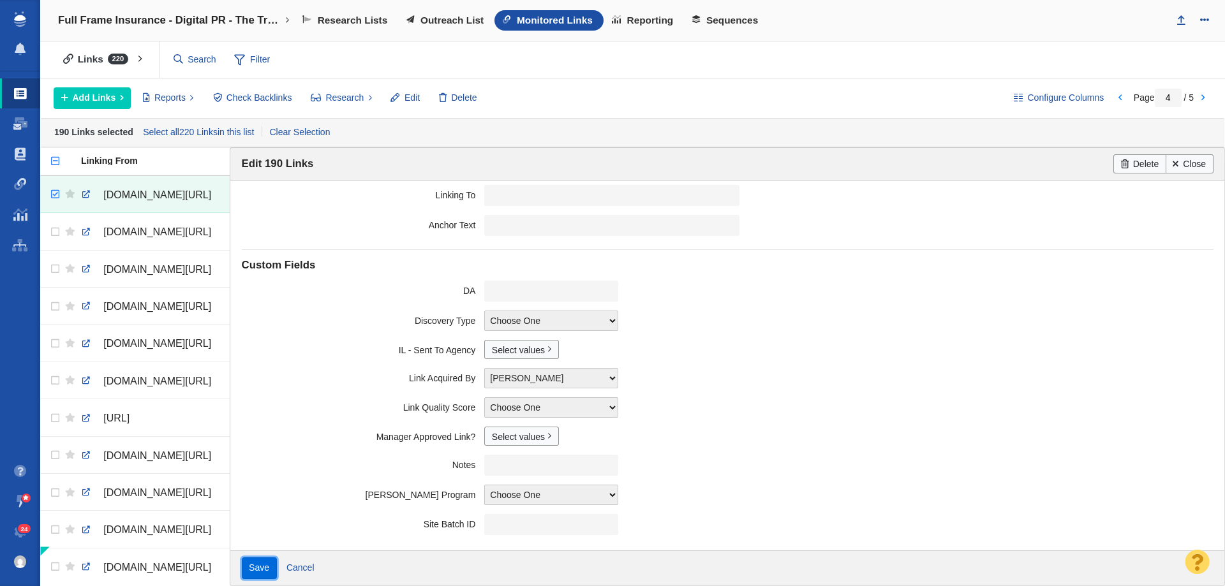
click at [271, 570] on input "Save" at bounding box center [259, 569] width 35 height 22
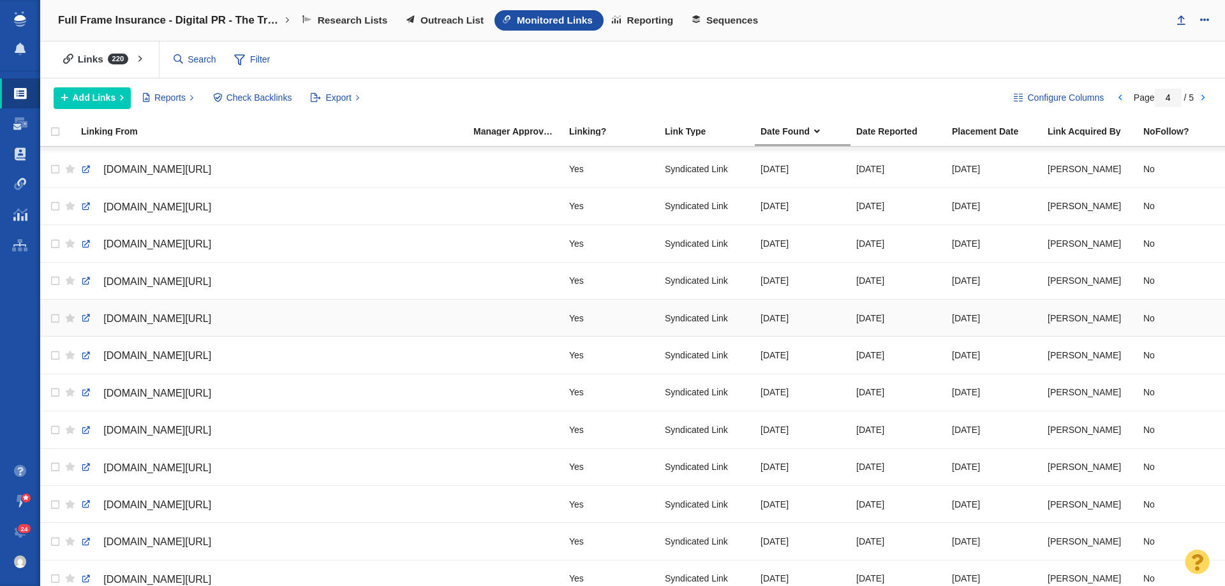
scroll to position [475, 0]
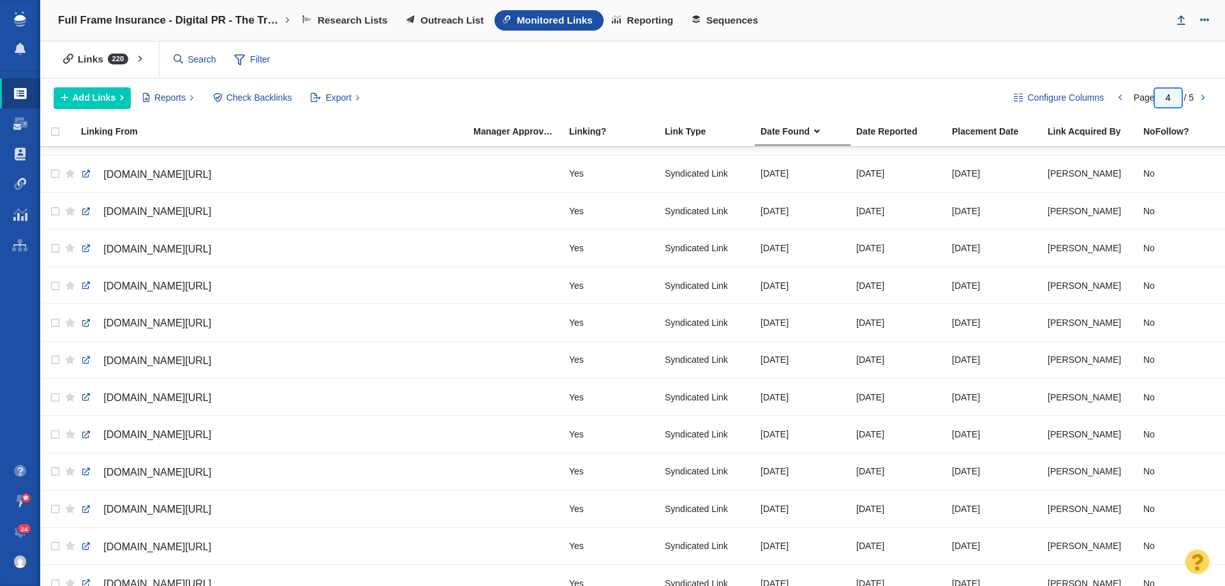
drag, startPoint x: 1159, startPoint y: 98, endPoint x: 1149, endPoint y: 99, distance: 10.2
click at [1149, 99] on span "Page 1 / 5" at bounding box center [1164, 98] width 60 height 10
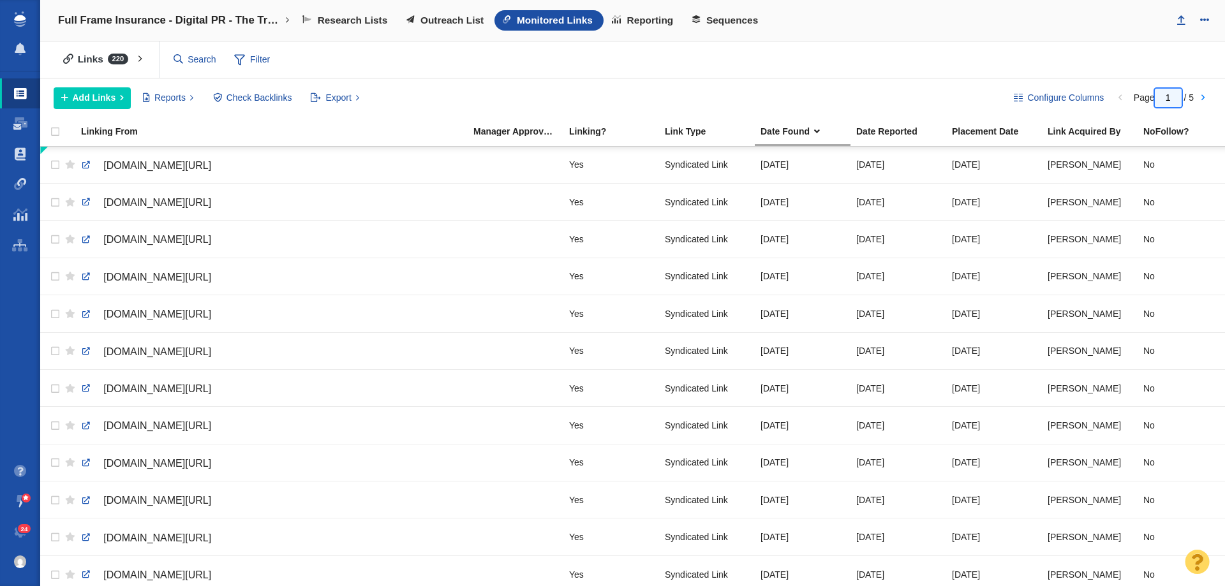
scroll to position [64, 0]
